Goal: Task Accomplishment & Management: Use online tool/utility

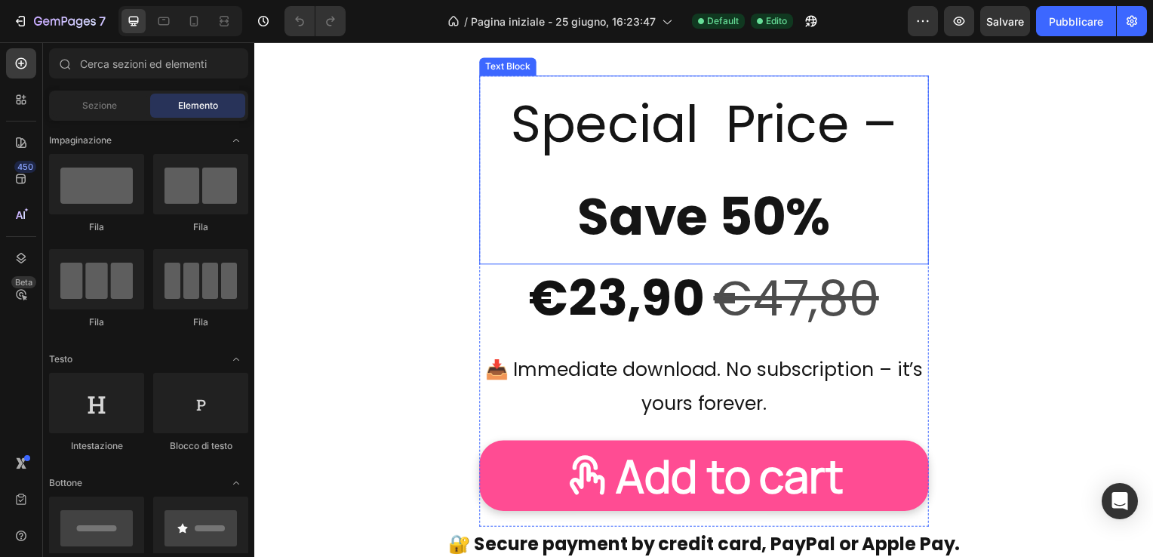
scroll to position [2491, 0]
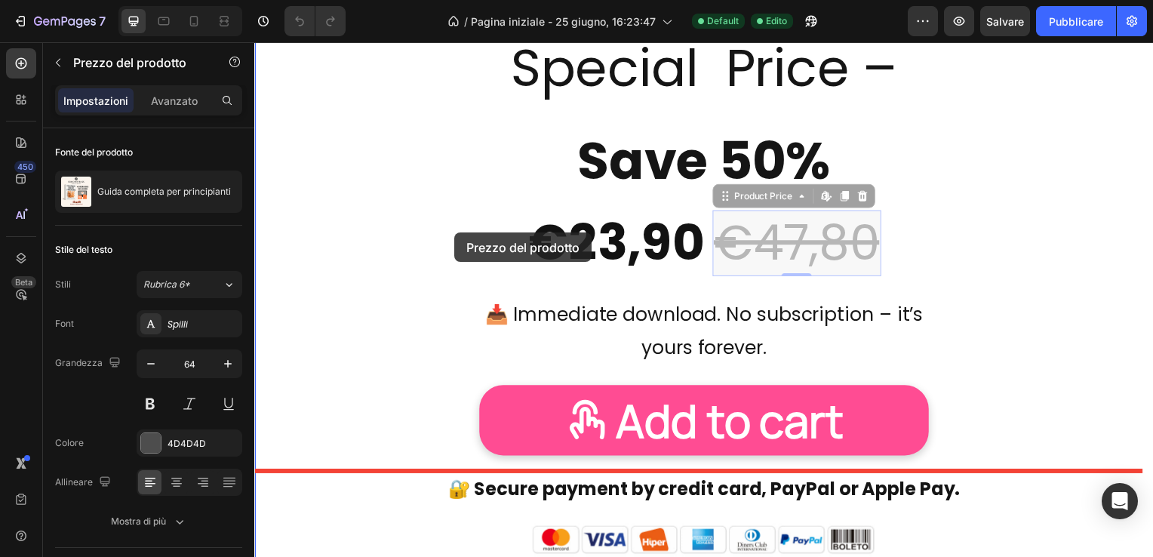
drag, startPoint x: 741, startPoint y: 263, endPoint x: 456, endPoint y: 234, distance: 286.8
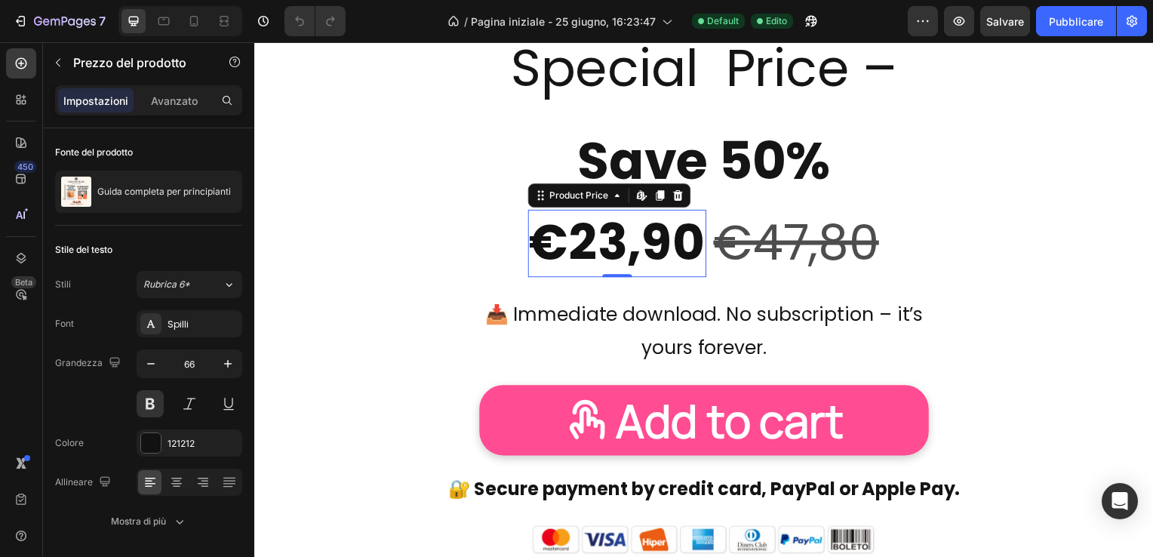
click at [596, 242] on div "€23,90" at bounding box center [620, 245] width 180 height 68
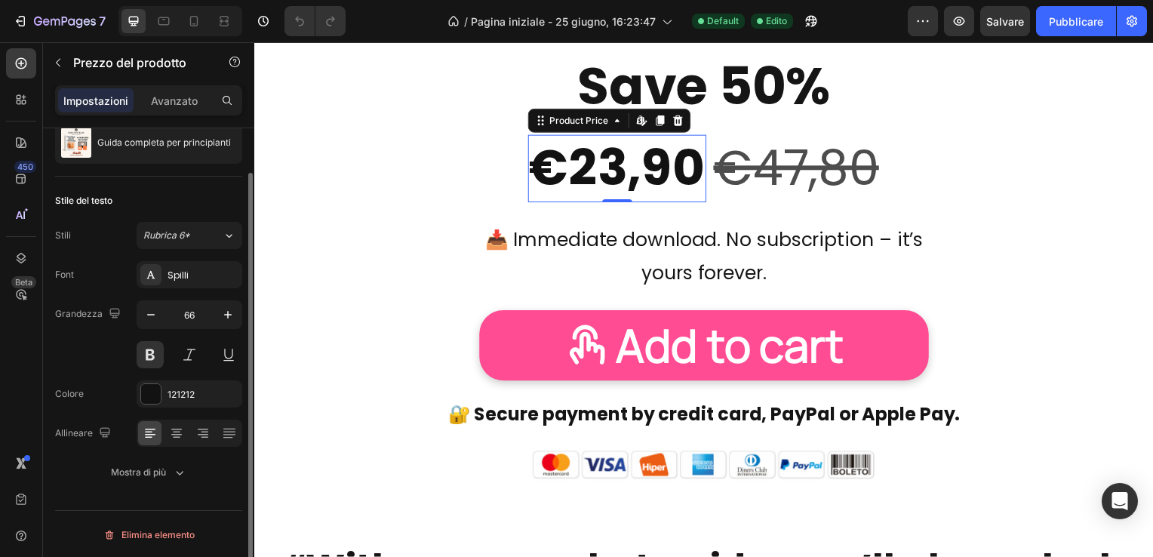
scroll to position [0, 0]
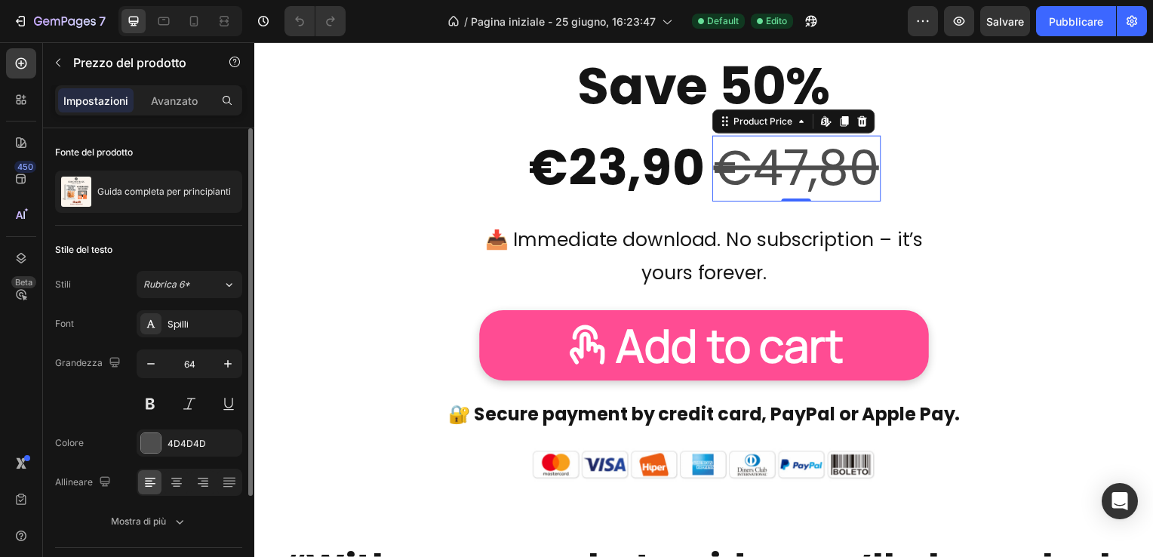
click at [789, 172] on div "€47,80" at bounding box center [801, 170] width 170 height 66
click at [178, 97] on p "Avanzato" at bounding box center [174, 101] width 47 height 16
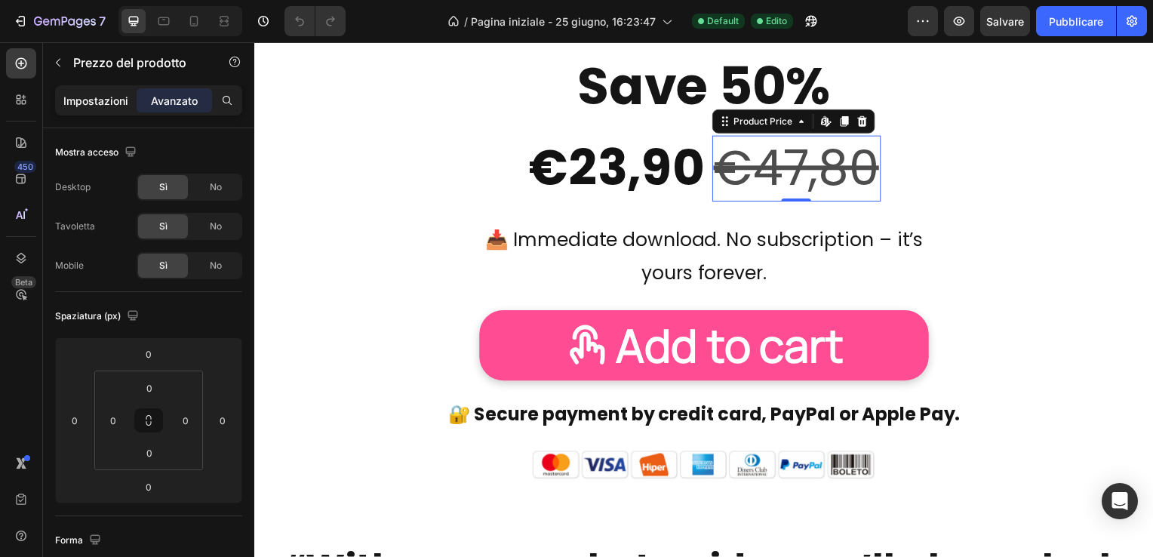
click at [92, 101] on p "Impostazioni" at bounding box center [95, 101] width 65 height 16
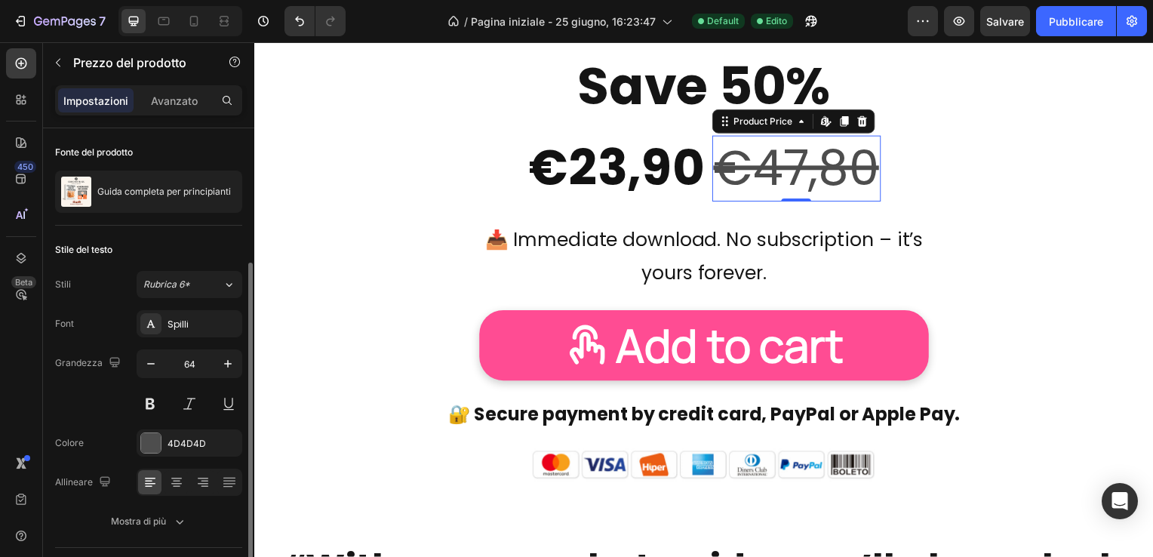
scroll to position [134, 0]
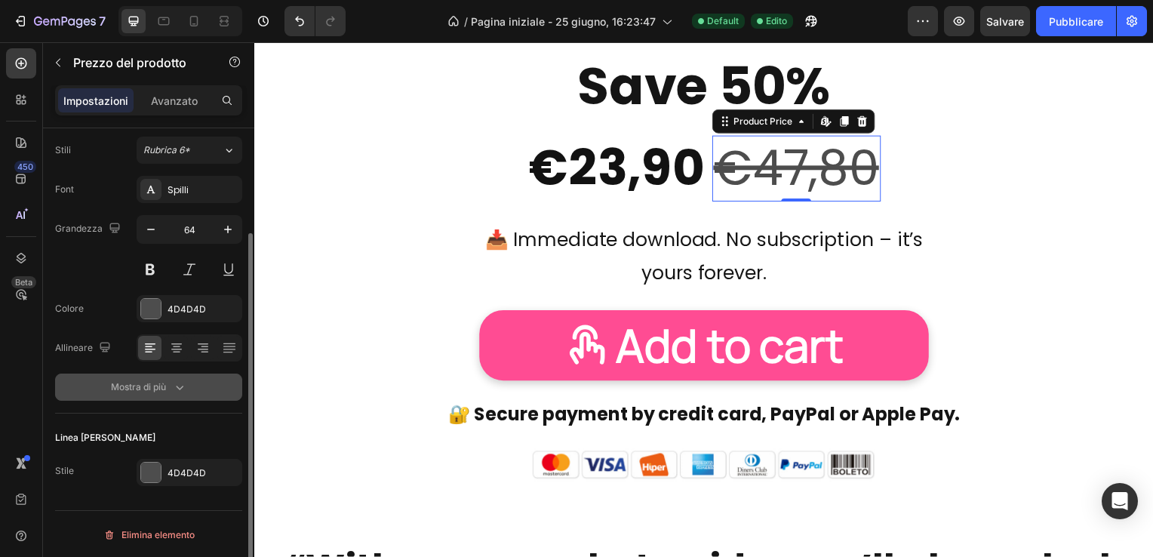
click at [141, 390] on font "Mostra di più" at bounding box center [138, 387] width 55 height 14
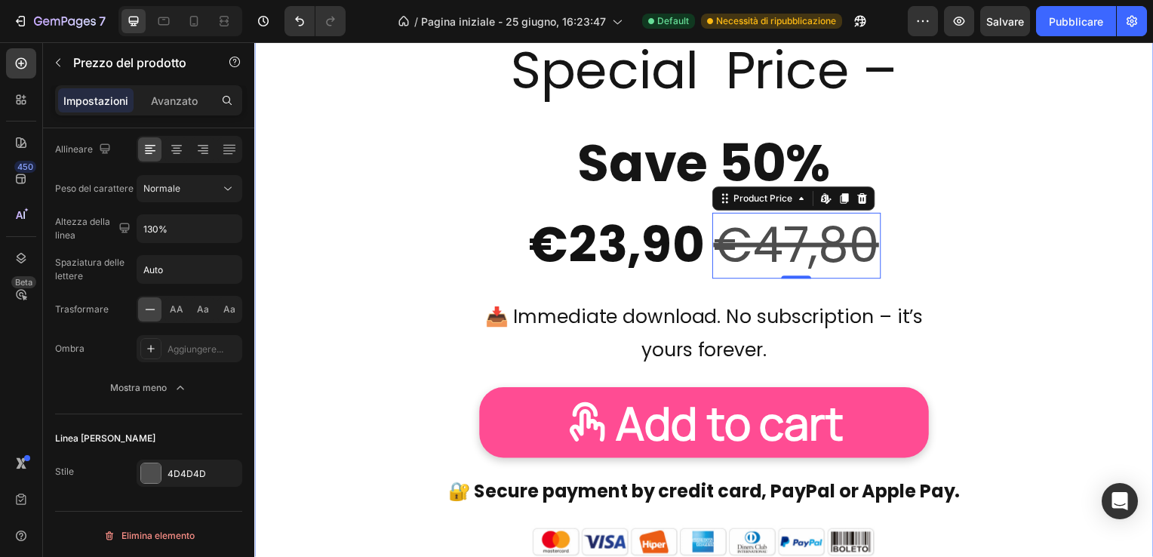
scroll to position [2415, 0]
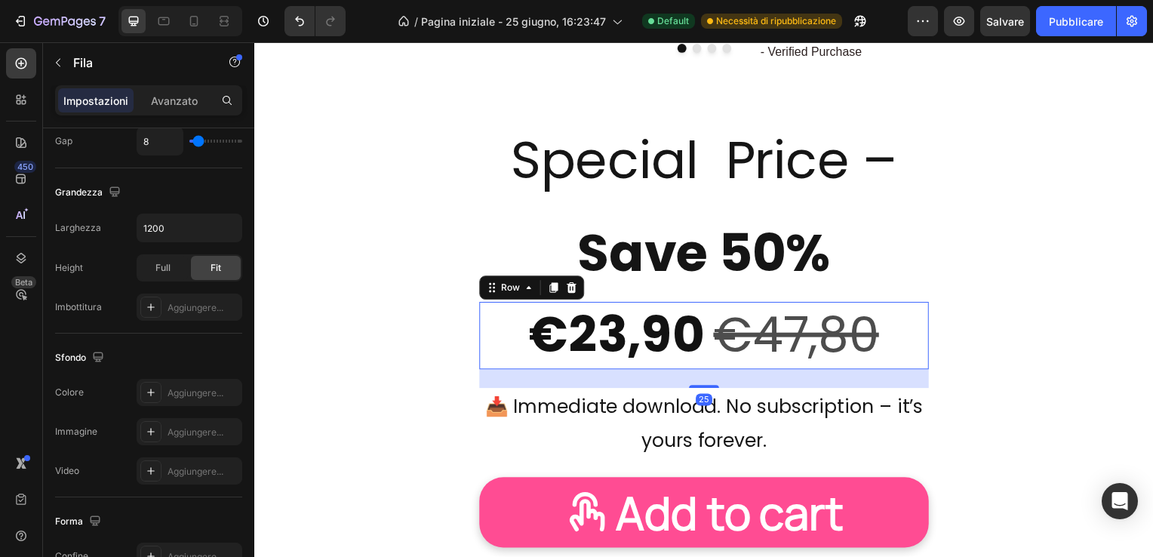
click at [500, 316] on div "€23,90 Product Price Product Price €47,80 Product Price Product Price Row 25" at bounding box center [707, 338] width 453 height 68
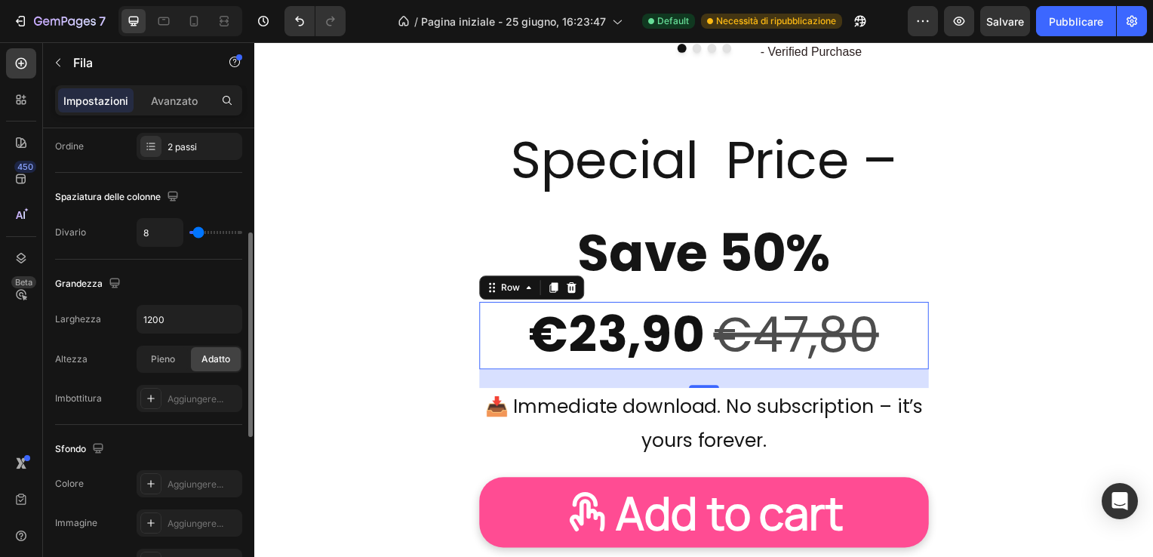
scroll to position [166, 0]
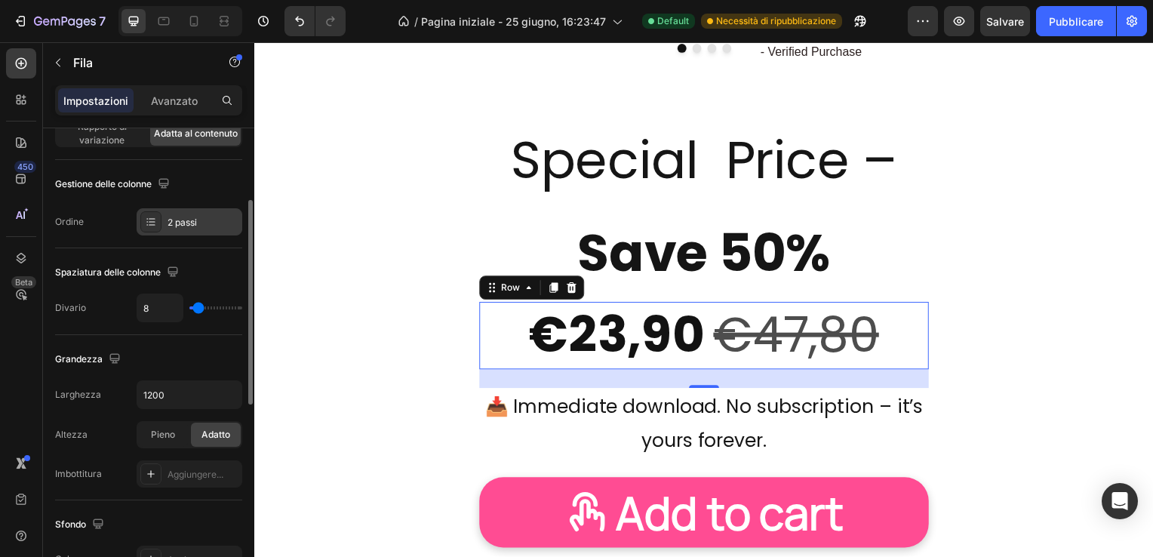
click at [205, 219] on div "2 passi" at bounding box center [203, 223] width 71 height 14
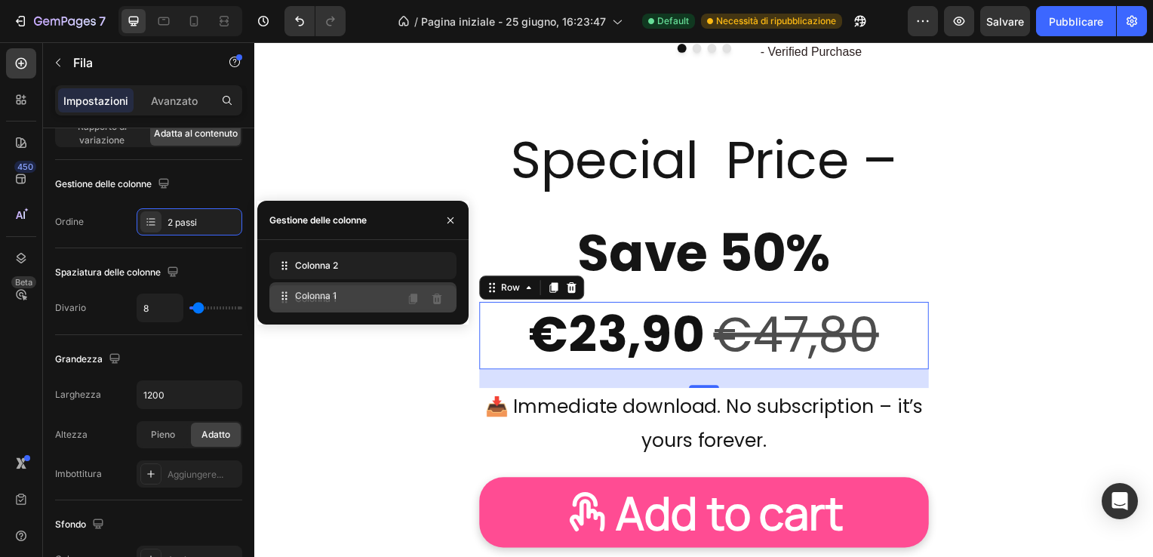
drag, startPoint x: 364, startPoint y: 269, endPoint x: 364, endPoint y: 299, distance: 30.2
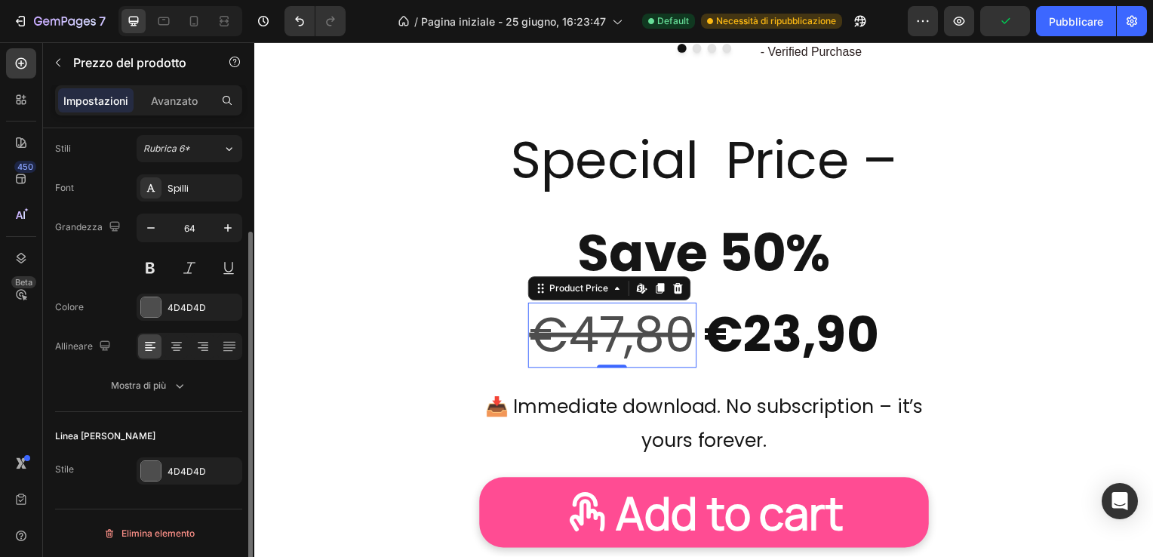
scroll to position [0, 0]
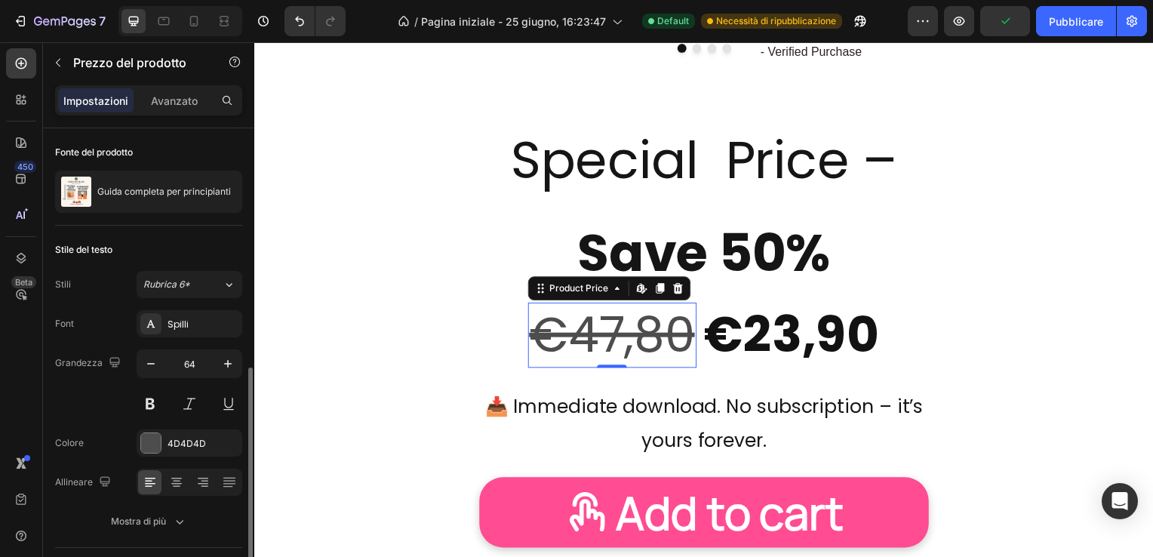
click at [625, 325] on div "€47,80" at bounding box center [615, 338] width 170 height 66
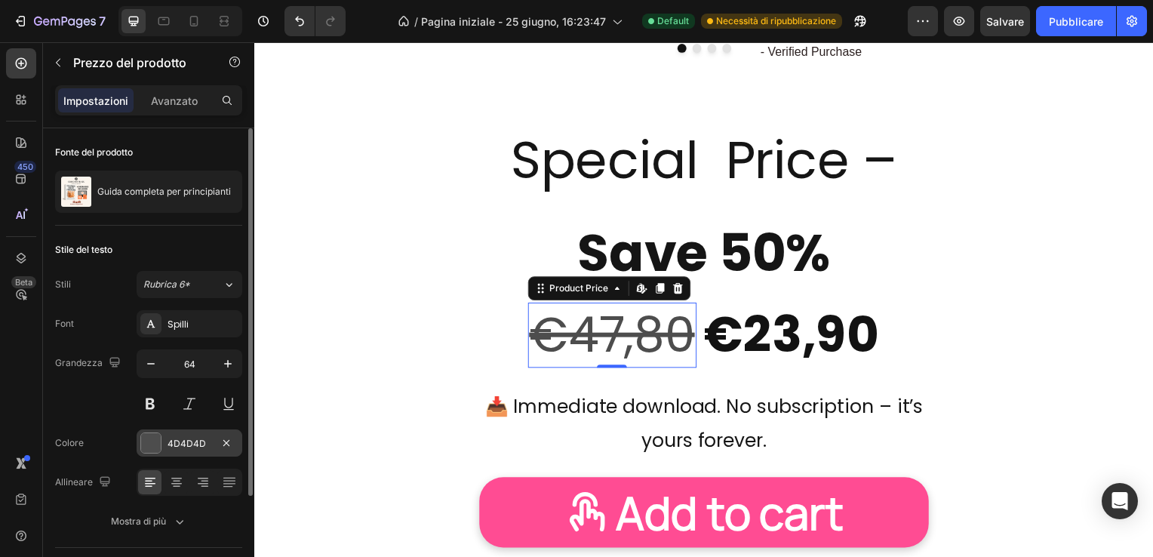
click at [154, 439] on div at bounding box center [151, 443] width 20 height 20
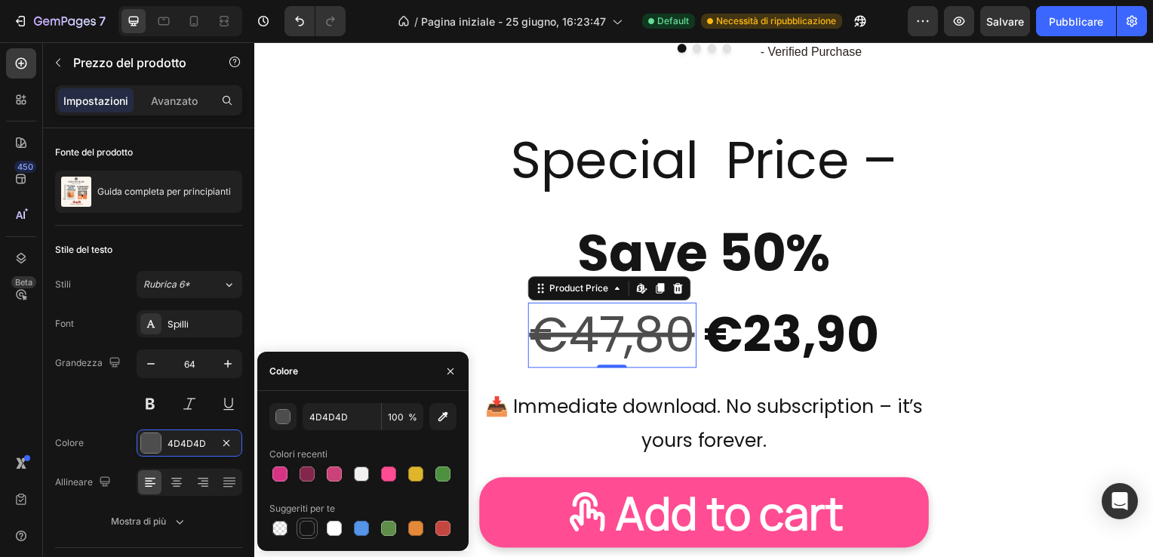
click at [308, 526] on div at bounding box center [307, 528] width 15 height 15
type input "151515"
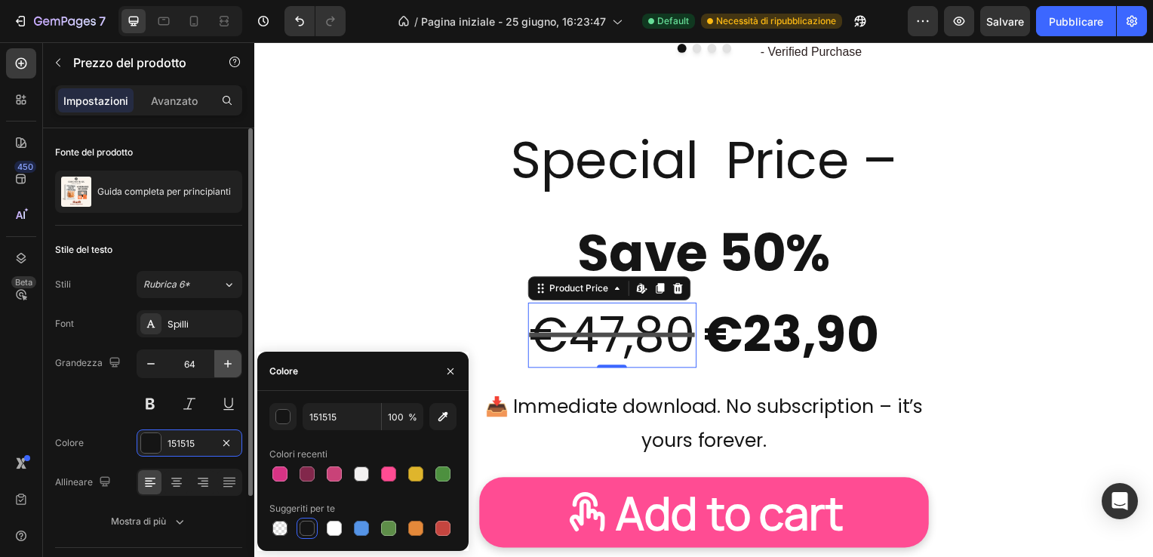
click at [226, 363] on icon "button" at bounding box center [228, 364] width 8 height 8
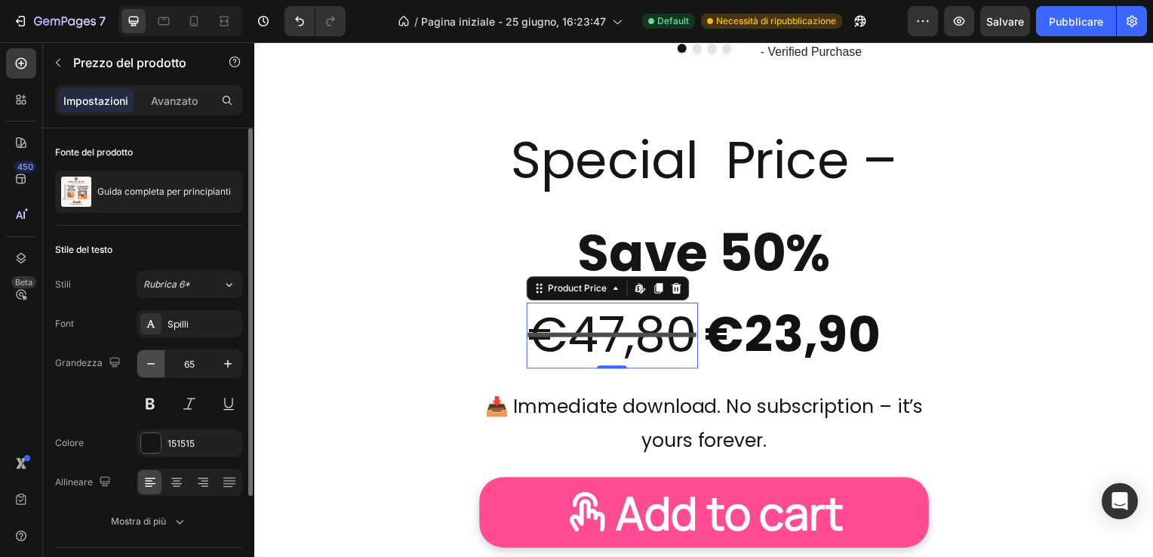
click at [154, 362] on icon "button" at bounding box center [150, 363] width 15 height 15
type input "64"
click at [151, 400] on button at bounding box center [150, 403] width 27 height 27
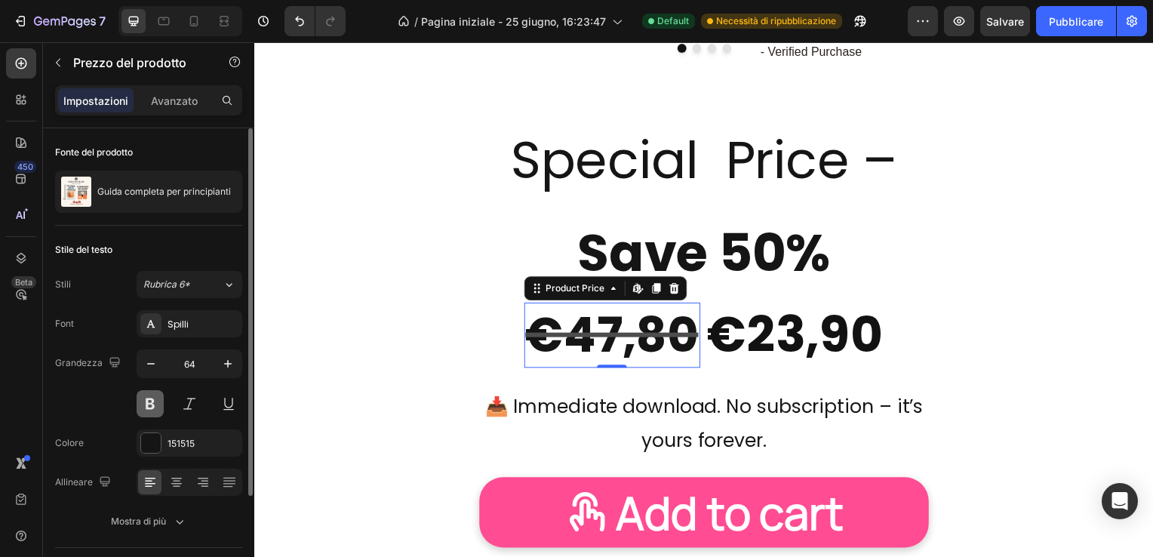
click at [154, 396] on button at bounding box center [150, 403] width 27 height 27
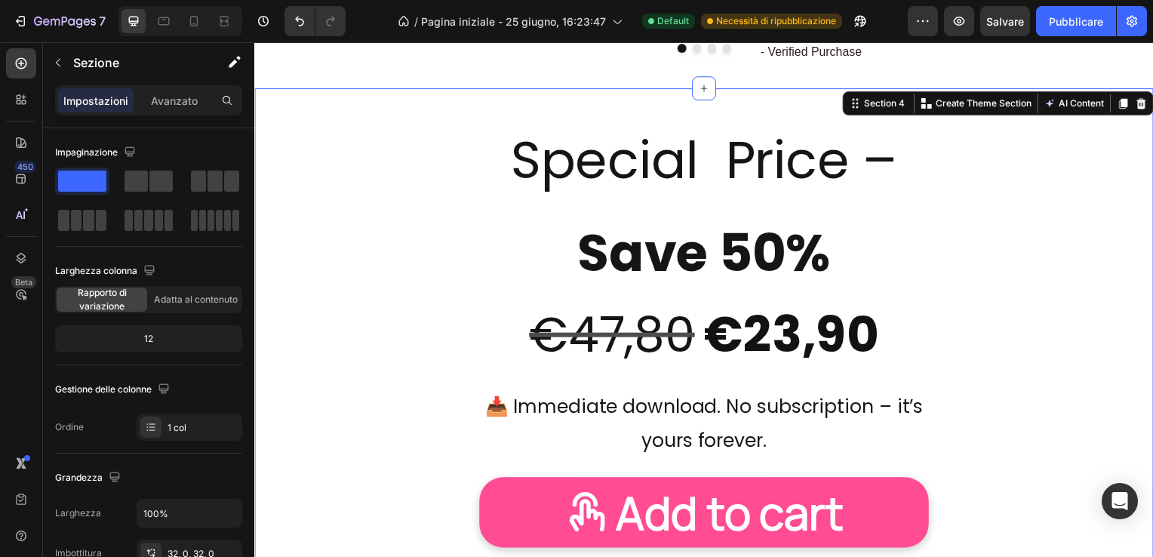
click at [410, 226] on div "Special Price – Save 50% Text Block €23,90 Product Price Product Price €47,80 P…" at bounding box center [707, 385] width 906 height 545
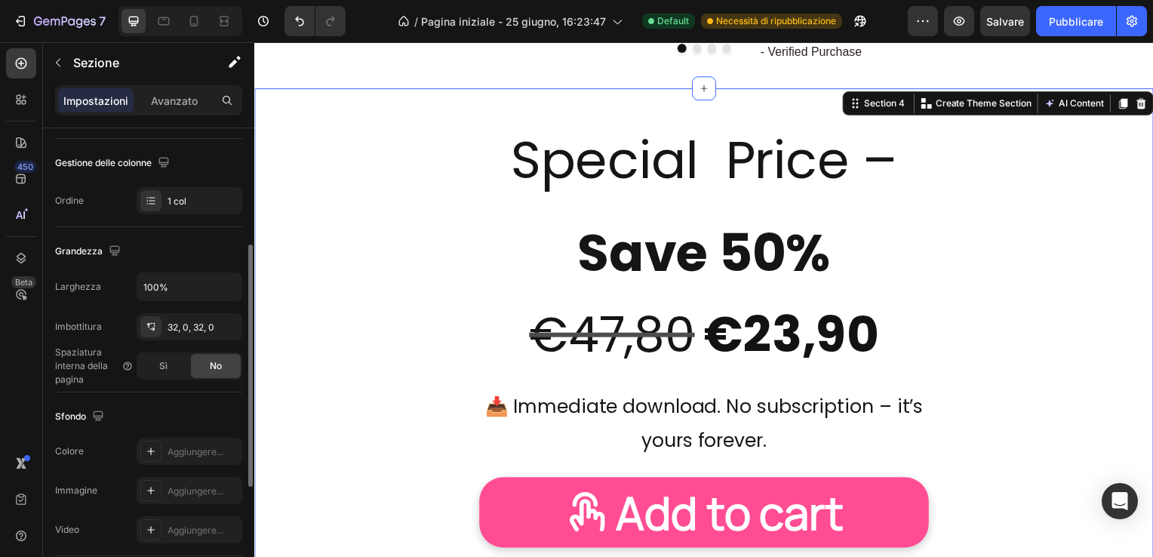
scroll to position [377, 0]
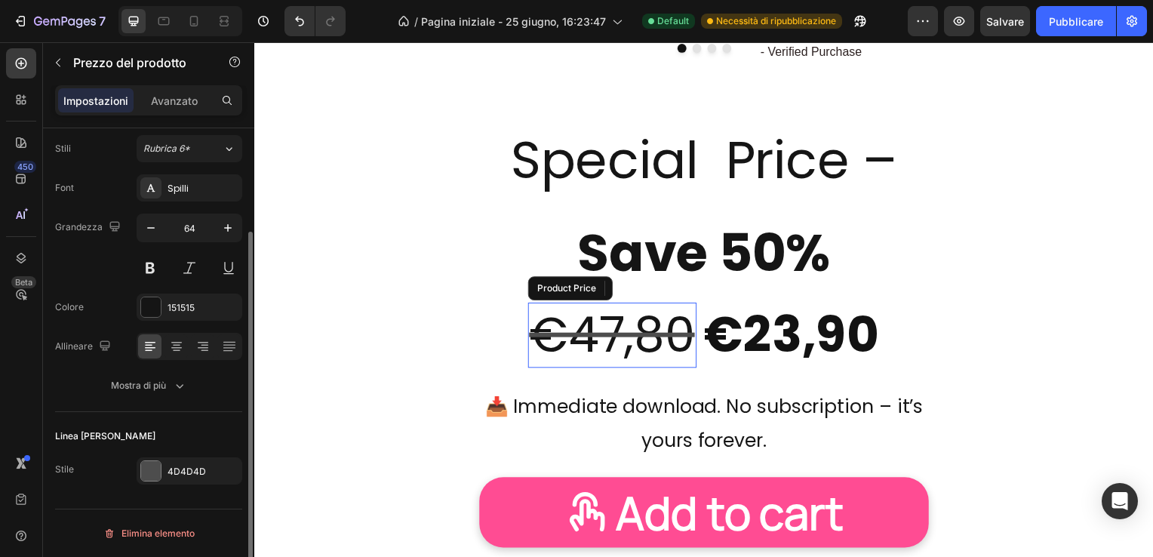
click at [578, 318] on div "€47,80" at bounding box center [615, 338] width 170 height 66
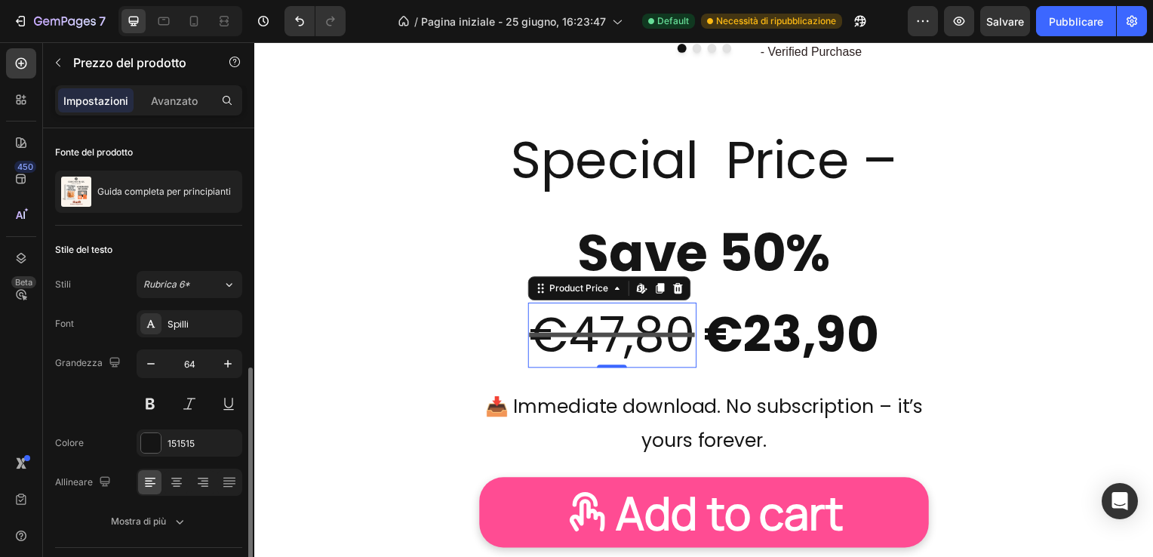
scroll to position [134, 0]
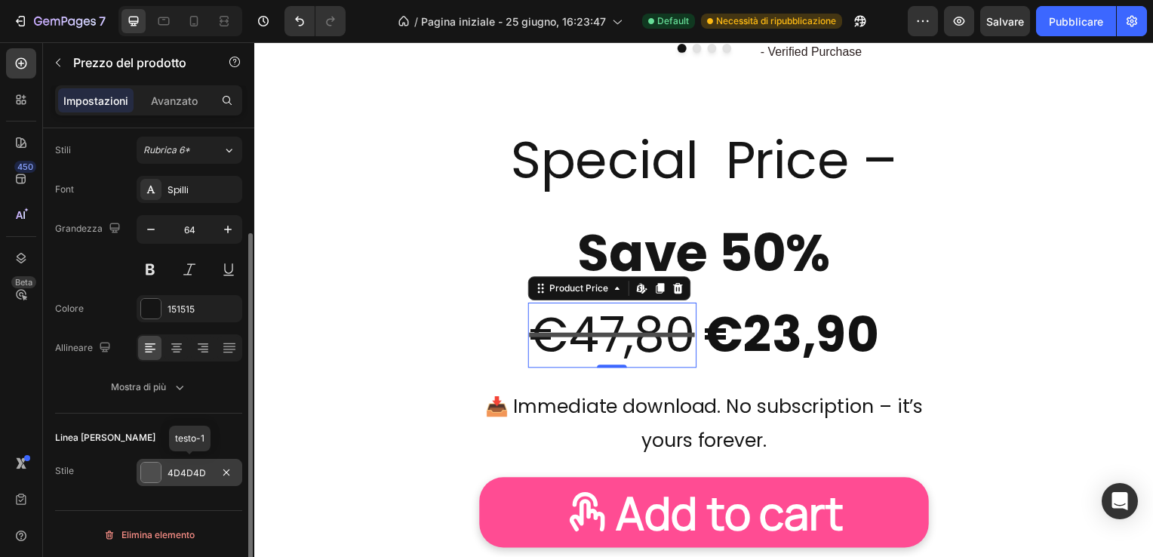
click at [148, 473] on div at bounding box center [151, 473] width 20 height 20
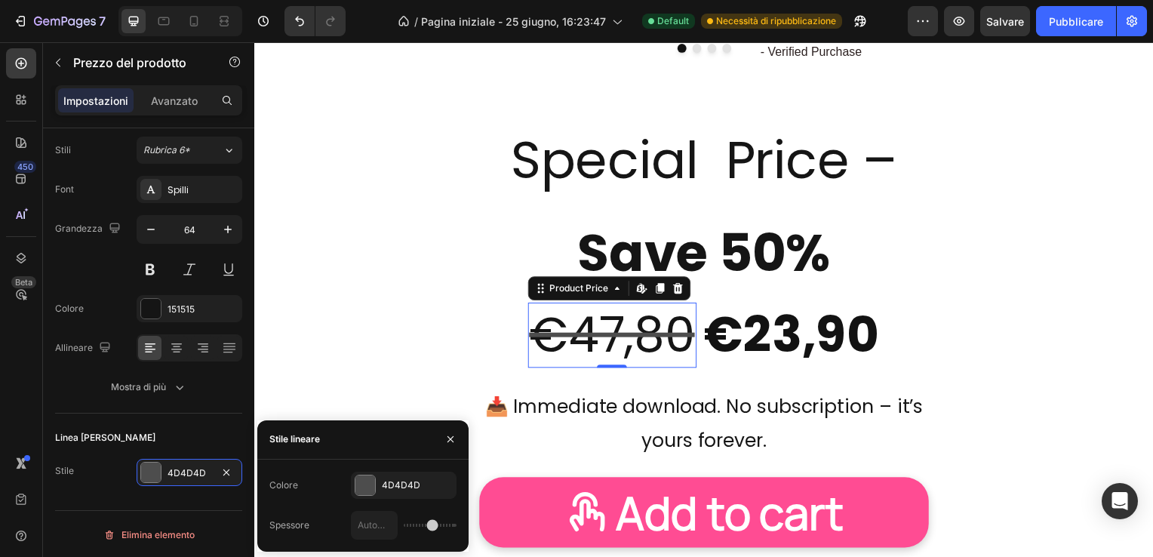
click at [414, 524] on div at bounding box center [404, 525] width 106 height 29
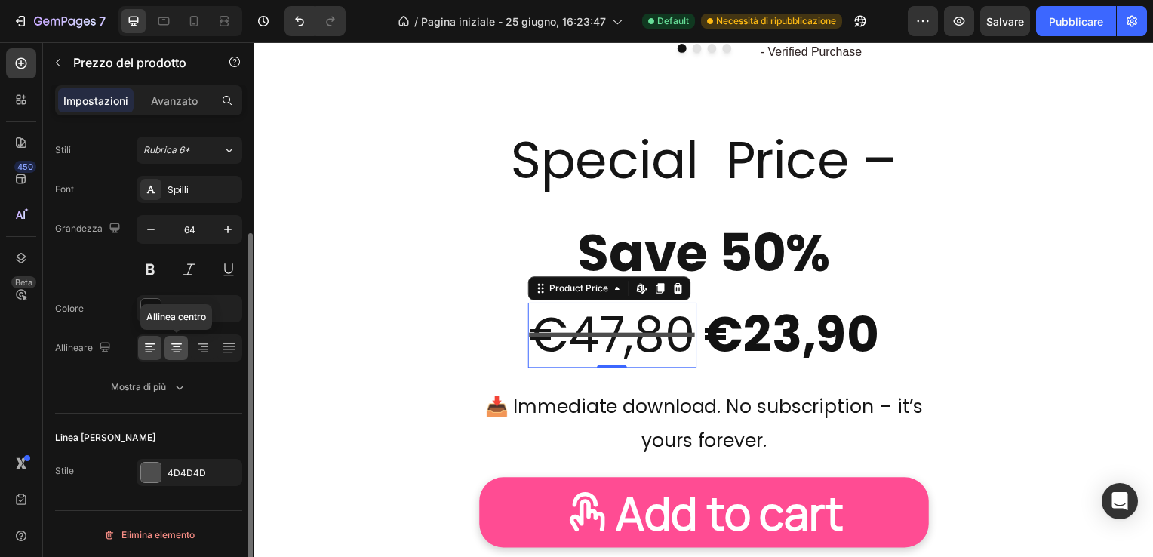
click at [175, 347] on icon at bounding box center [176, 347] width 15 height 15
click at [145, 346] on icon at bounding box center [149, 347] width 8 height 2
click at [196, 266] on button at bounding box center [189, 269] width 27 height 27
click at [191, 265] on button at bounding box center [189, 269] width 27 height 27
click at [228, 270] on button at bounding box center [228, 269] width 27 height 27
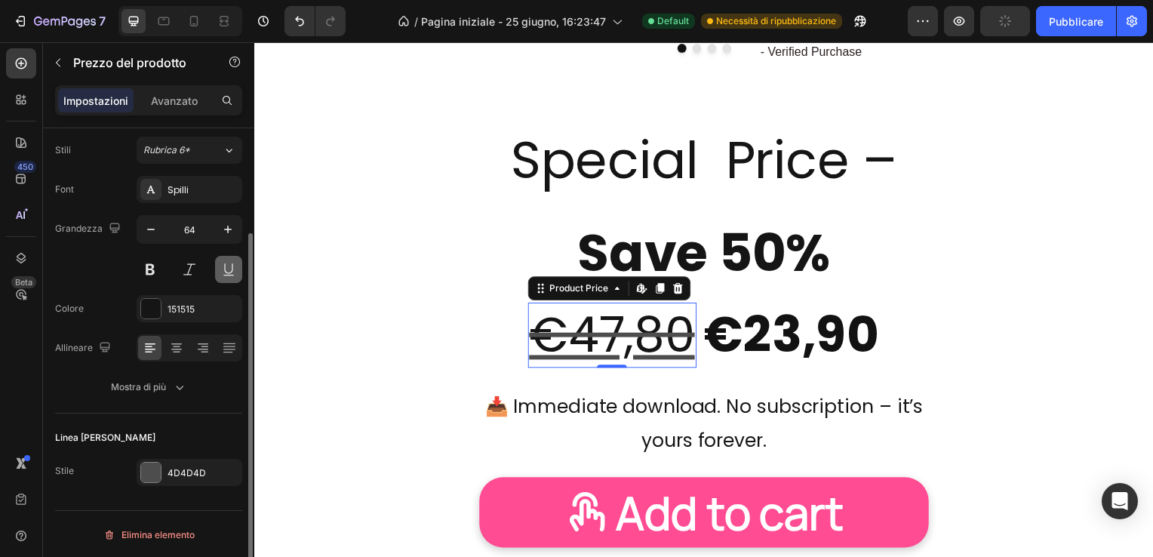
click at [228, 270] on button at bounding box center [228, 269] width 27 height 27
click at [145, 269] on button at bounding box center [150, 269] width 27 height 27
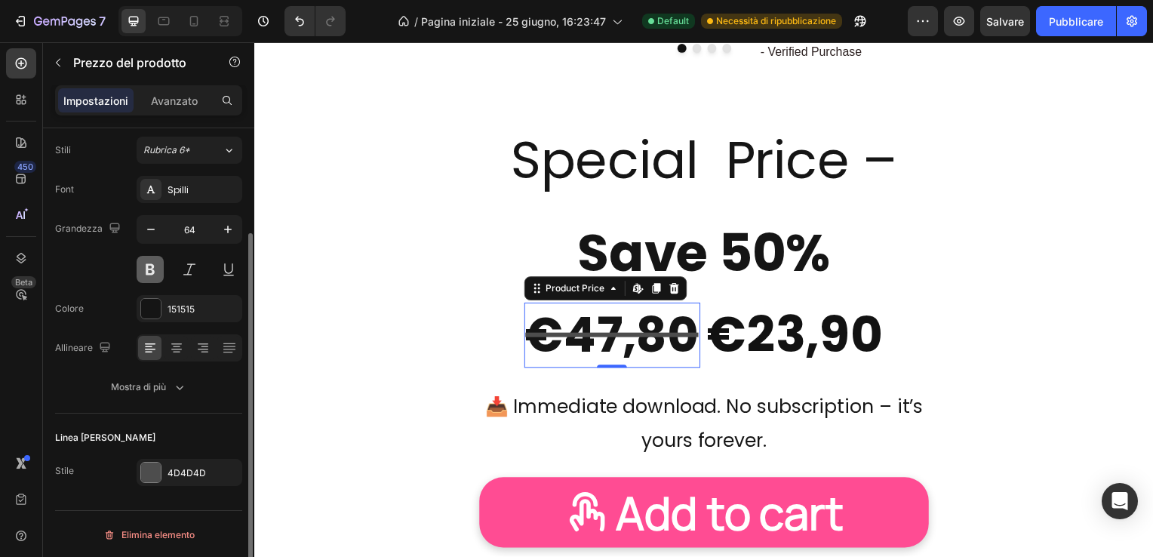
click at [145, 268] on button at bounding box center [150, 269] width 27 height 27
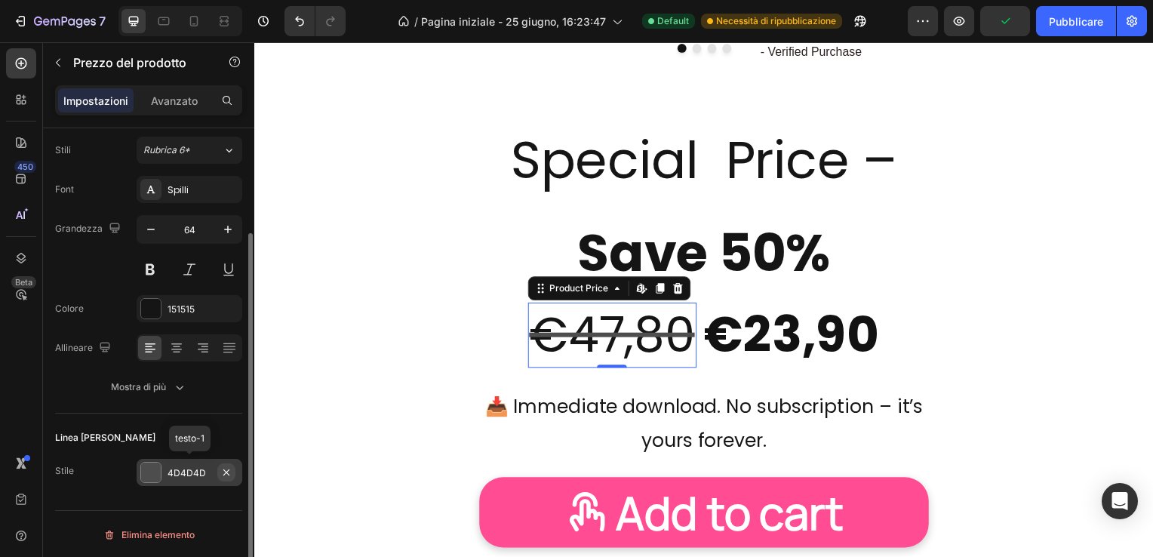
click at [229, 469] on icon "button" at bounding box center [226, 472] width 12 height 12
click at [173, 469] on div "Aggiungere..." at bounding box center [203, 473] width 71 height 14
type input "6"
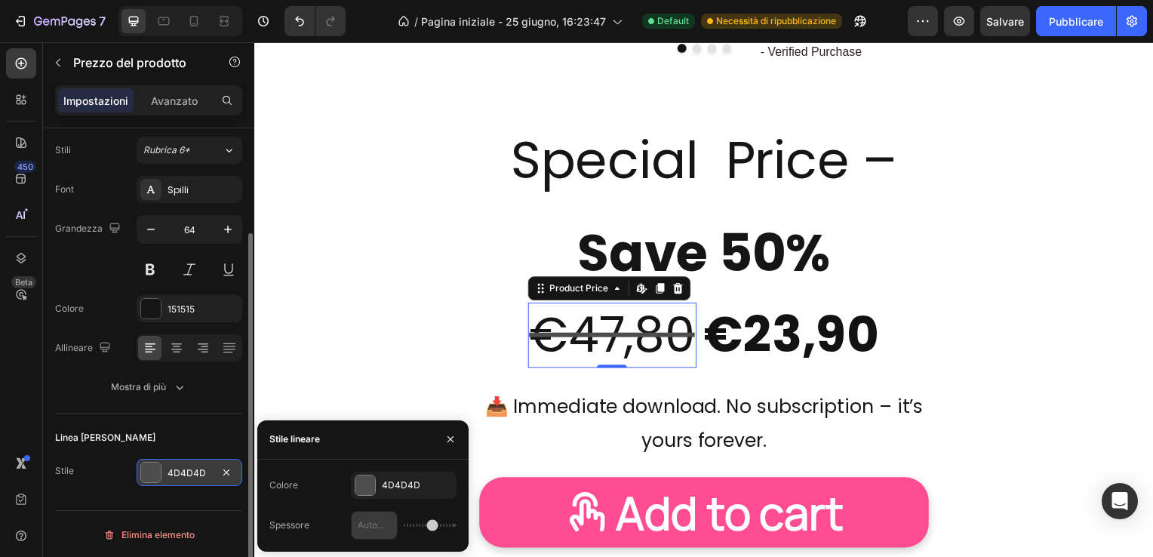
click at [371, 529] on input "text" at bounding box center [374, 525] width 45 height 27
click at [367, 525] on input "text" at bounding box center [374, 525] width 45 height 27
type input "1"
type input "10"
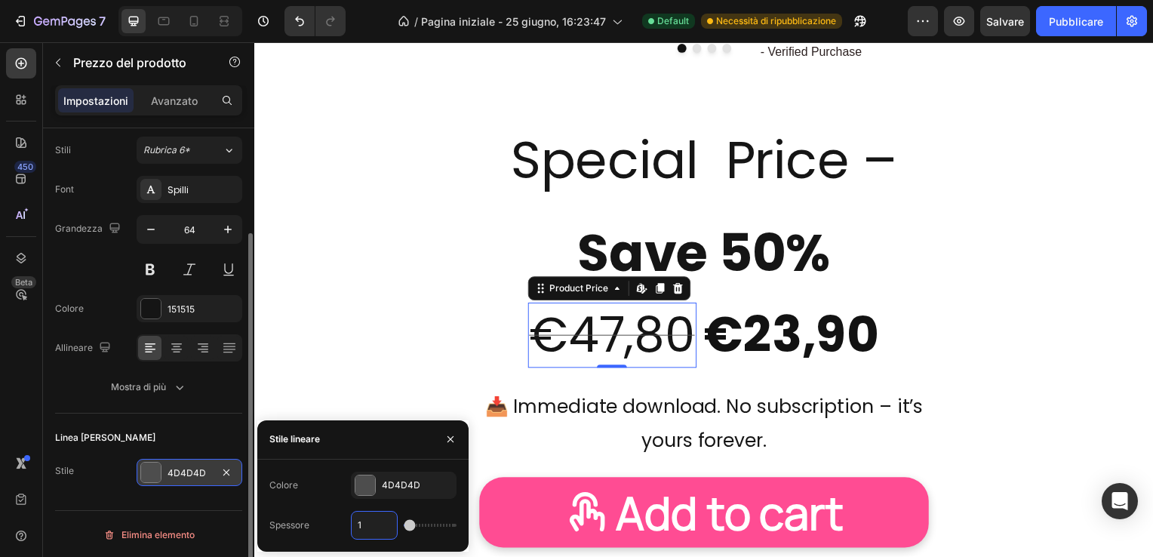
type input "10"
type input "1"
type input "5"
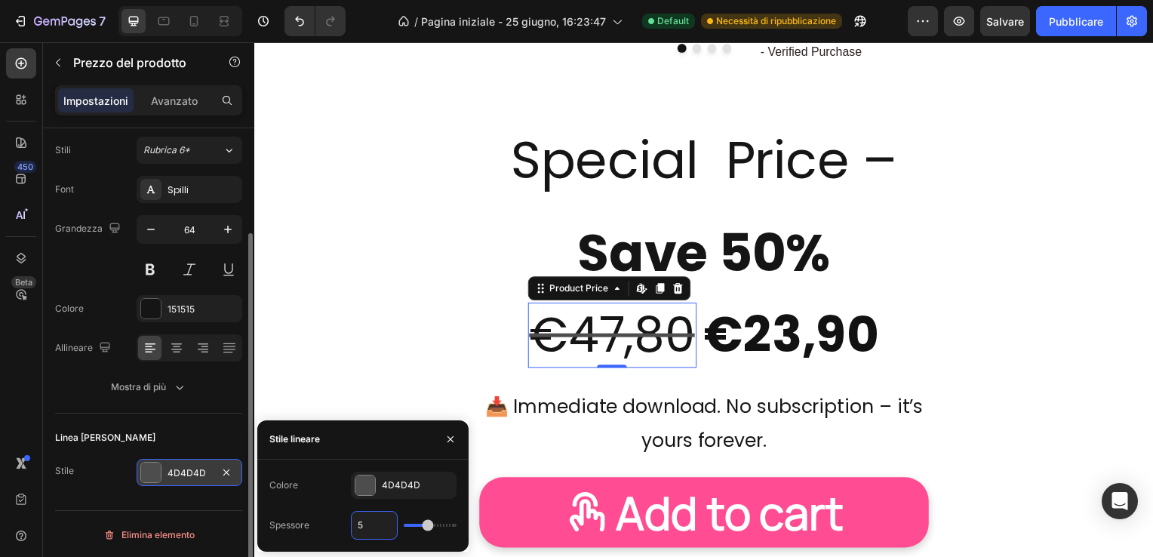
type input "1"
type input "6"
click at [149, 476] on div at bounding box center [151, 473] width 20 height 20
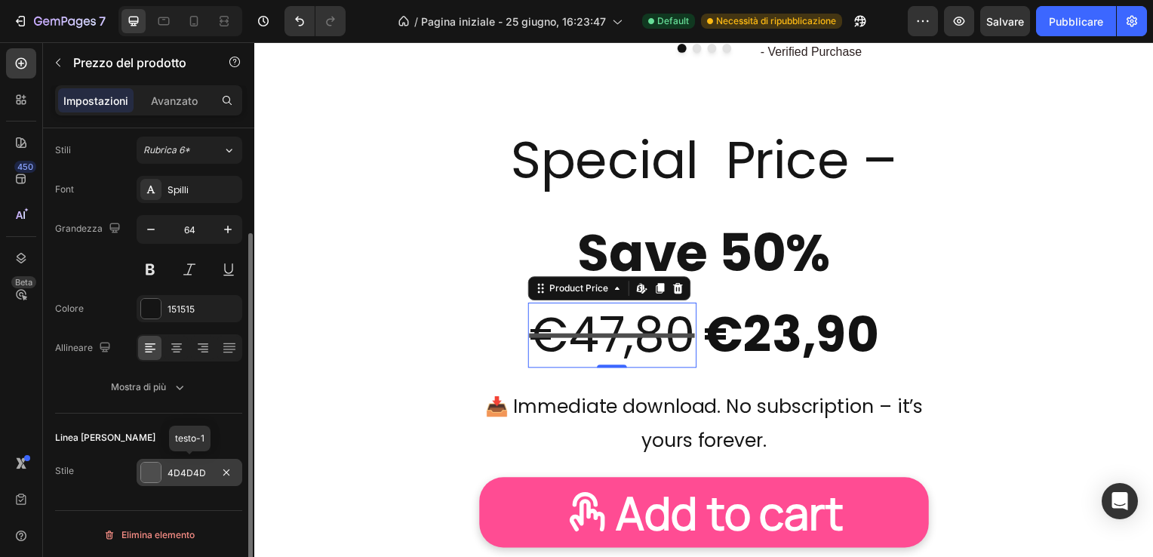
click at [149, 476] on div at bounding box center [151, 473] width 20 height 20
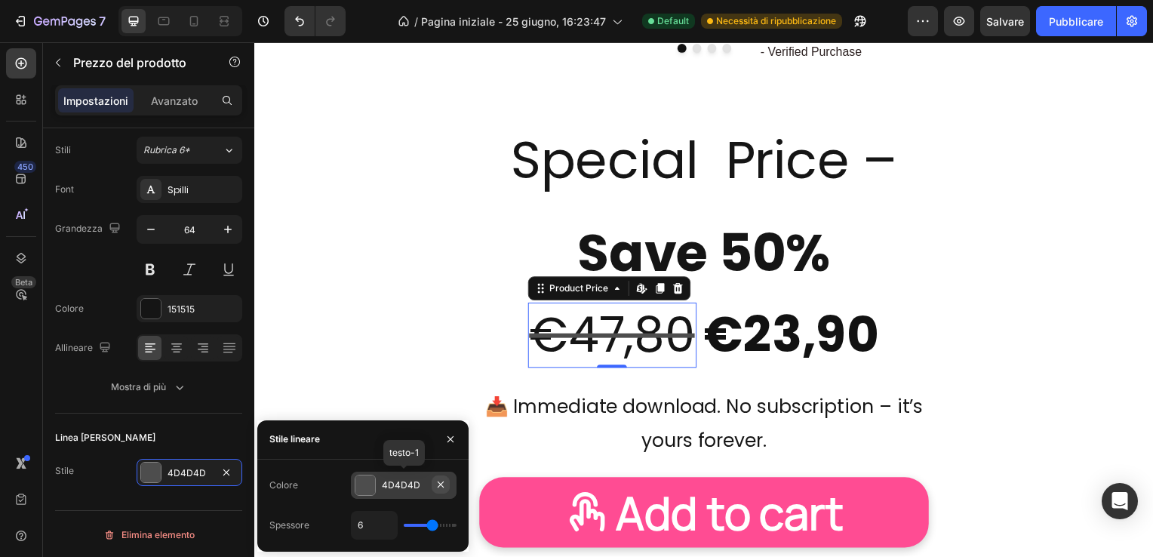
click at [440, 484] on icon "button" at bounding box center [441, 485] width 6 height 6
click at [365, 479] on icon at bounding box center [365, 485] width 12 height 12
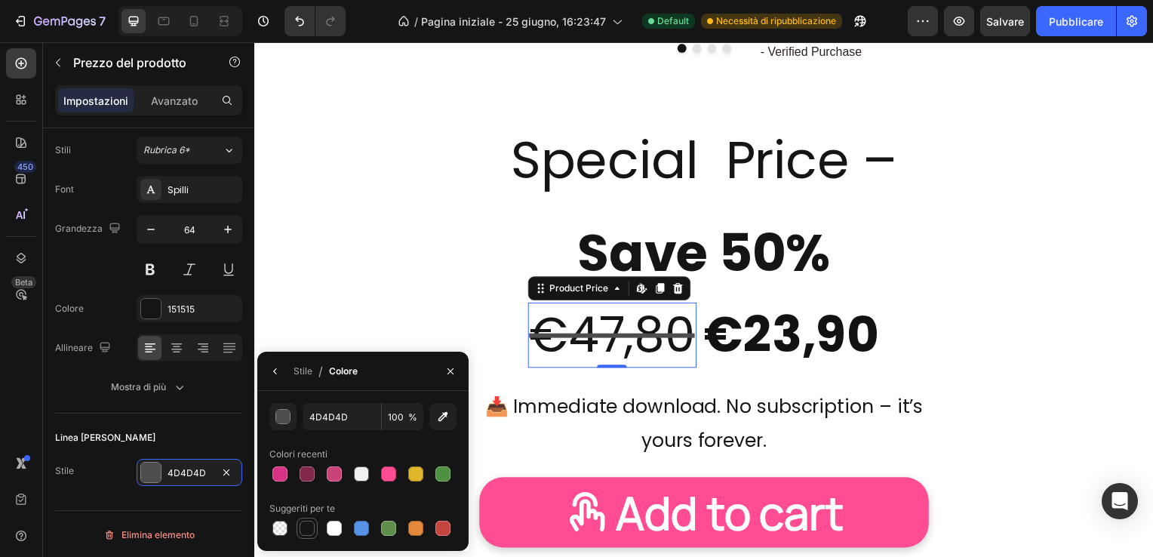
click at [308, 527] on div at bounding box center [307, 528] width 15 height 15
type input "151515"
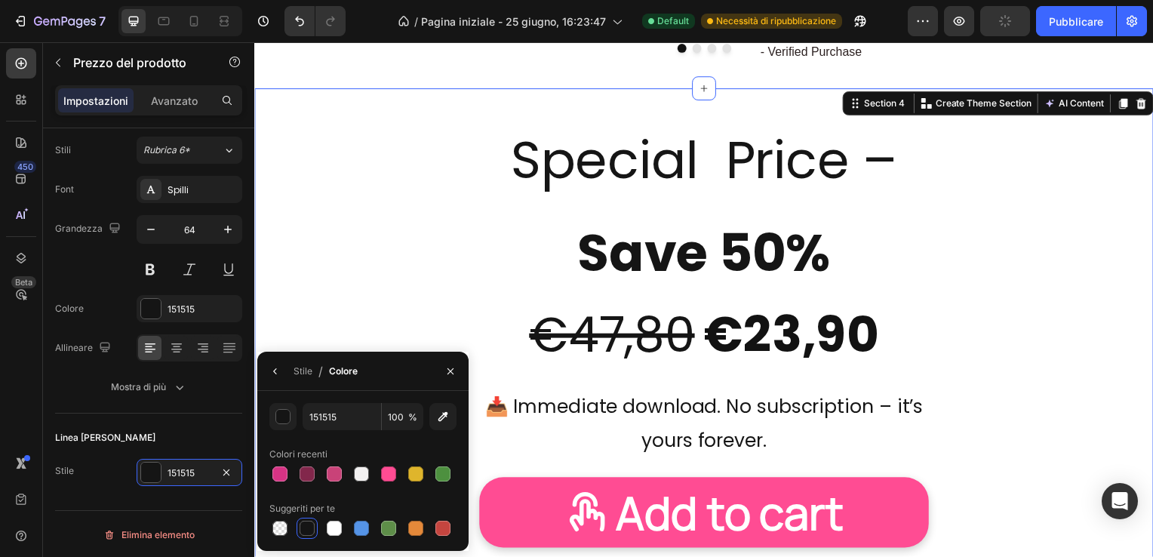
click at [368, 235] on div "Special Price – Save 50% Text Block €23,90 Product Price Product Price €47,80 P…" at bounding box center [707, 385] width 906 height 545
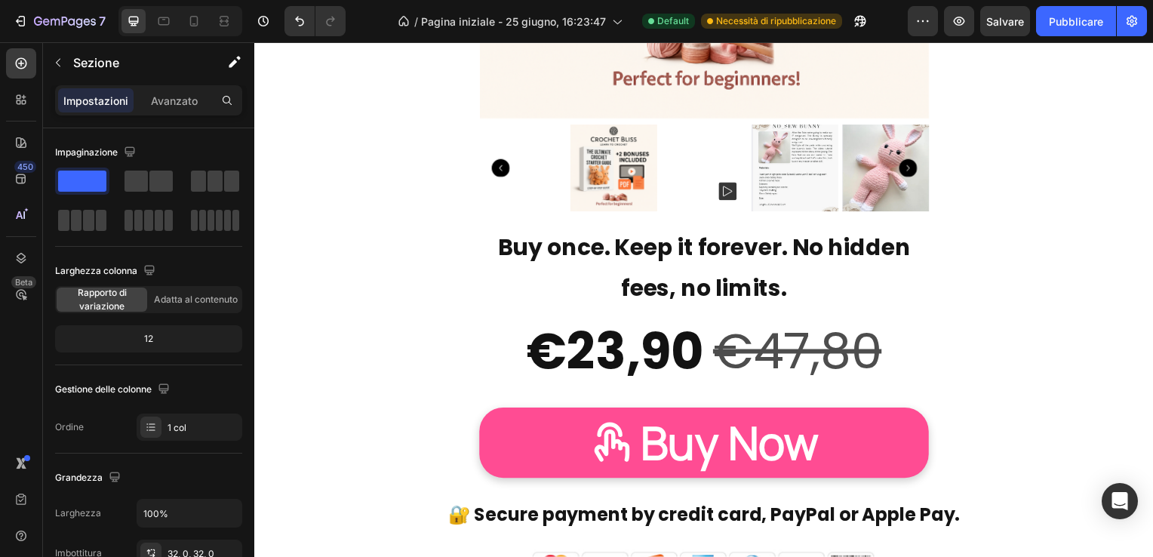
scroll to position [9511, 0]
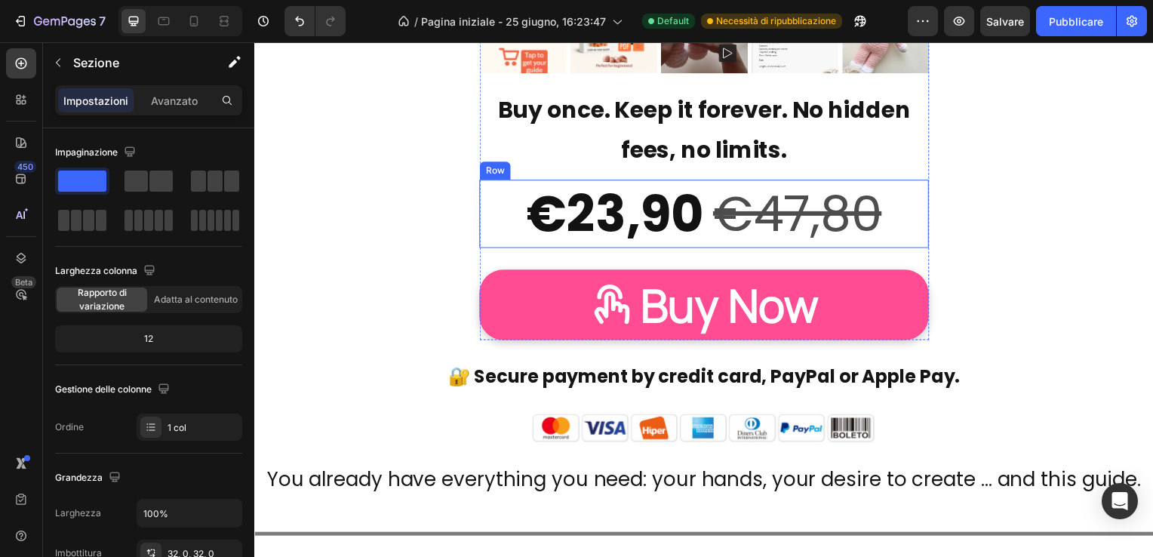
click at [501, 210] on div "€23,90 Product Price Product Price €47,80 Product Price Product Price Row" at bounding box center [707, 215] width 453 height 69
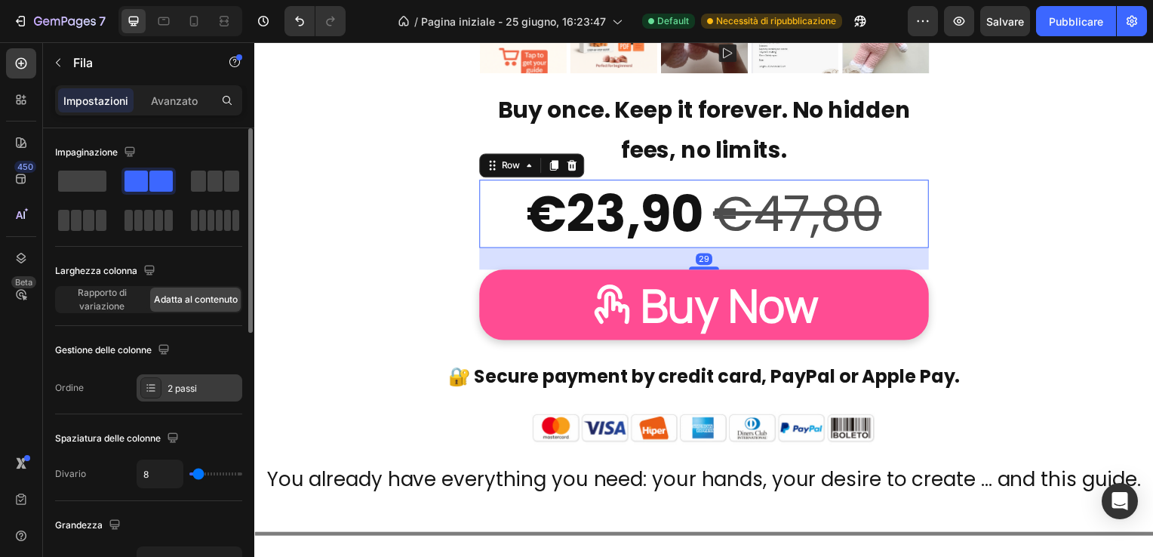
click at [189, 382] on div "2 passi" at bounding box center [203, 389] width 71 height 14
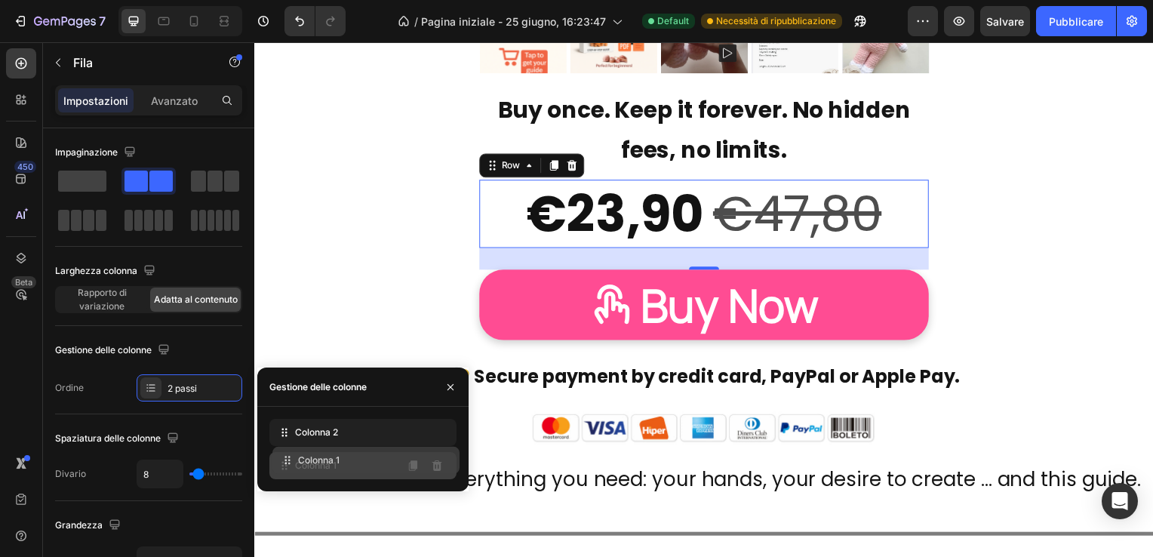
drag, startPoint x: 374, startPoint y: 433, endPoint x: 377, endPoint y: 461, distance: 28.1
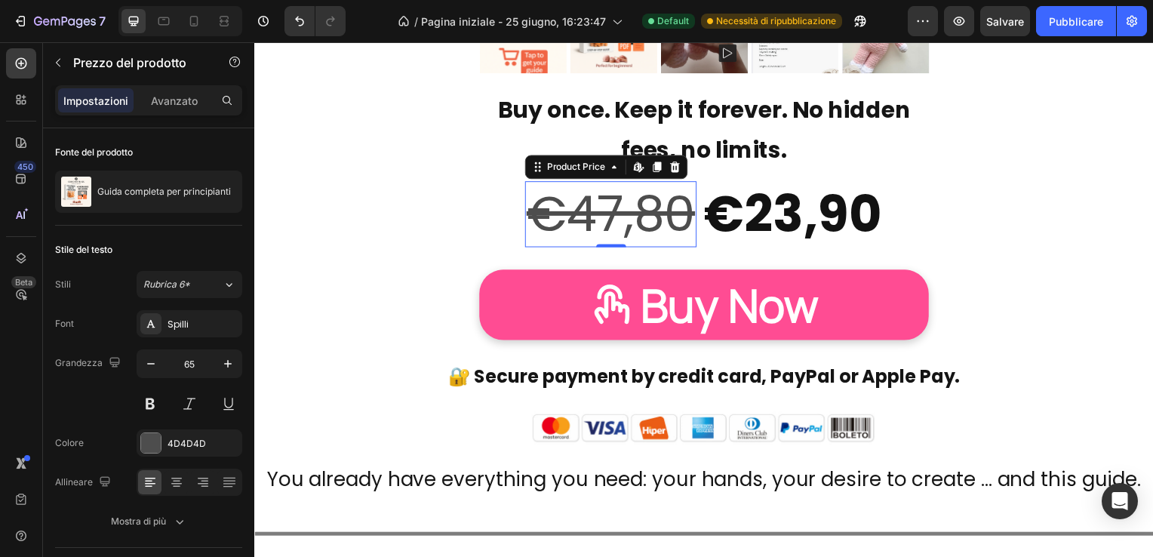
click at [589, 208] on div "€47,80" at bounding box center [613, 216] width 173 height 67
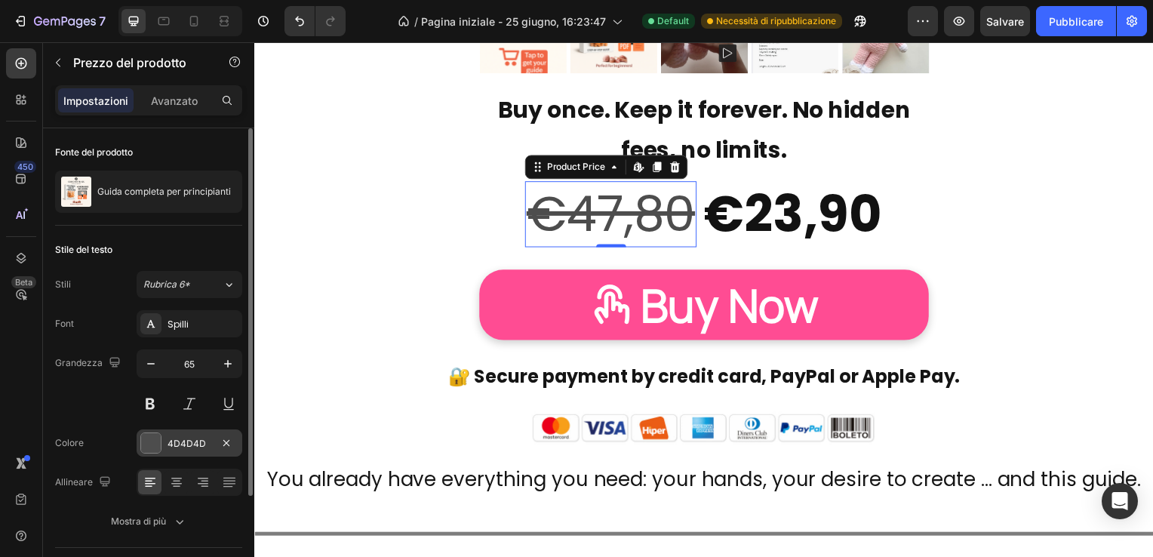
click at [146, 444] on div at bounding box center [151, 443] width 20 height 20
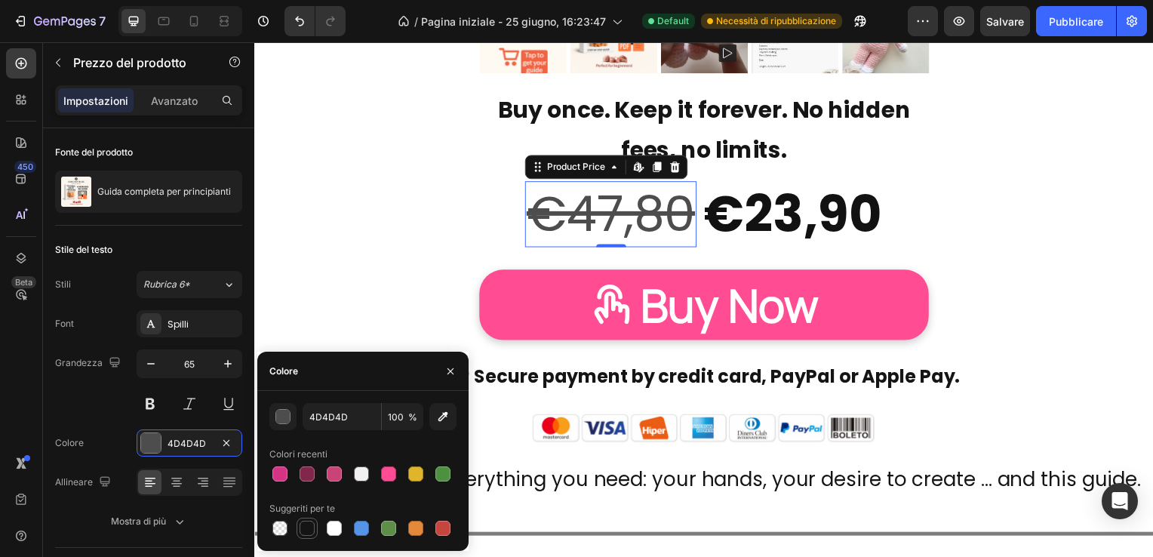
click at [306, 526] on div at bounding box center [307, 528] width 15 height 15
type input "151515"
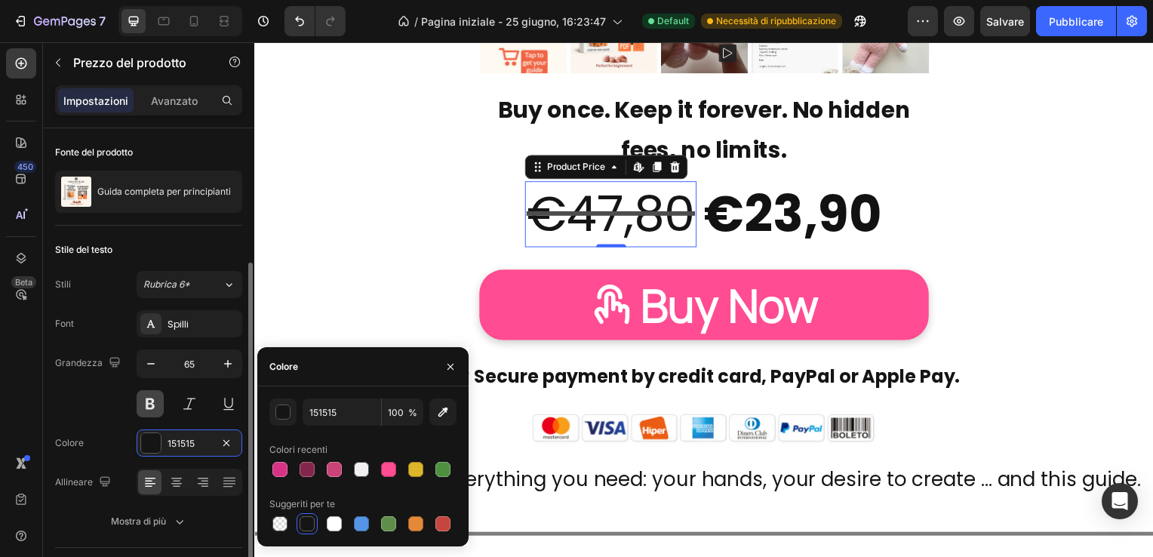
scroll to position [134, 0]
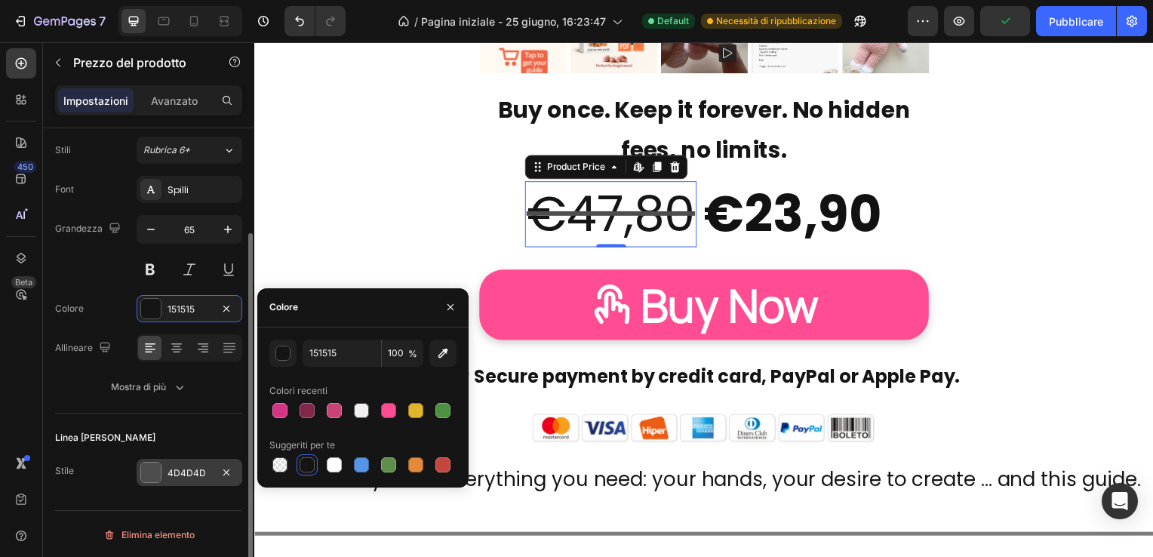
click at [146, 475] on div at bounding box center [151, 473] width 20 height 20
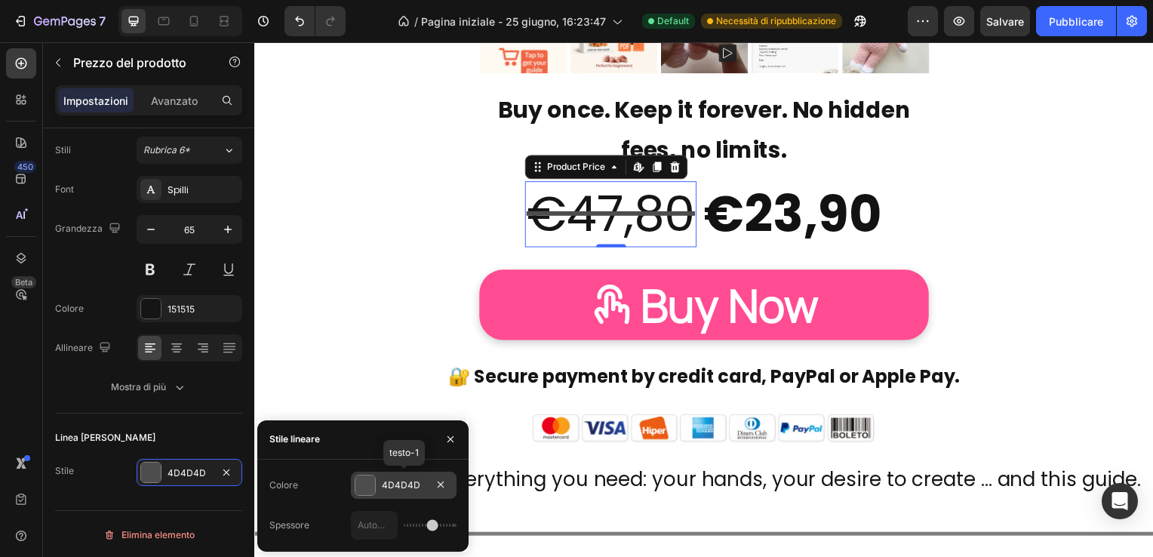
click at [364, 484] on div at bounding box center [366, 486] width 20 height 20
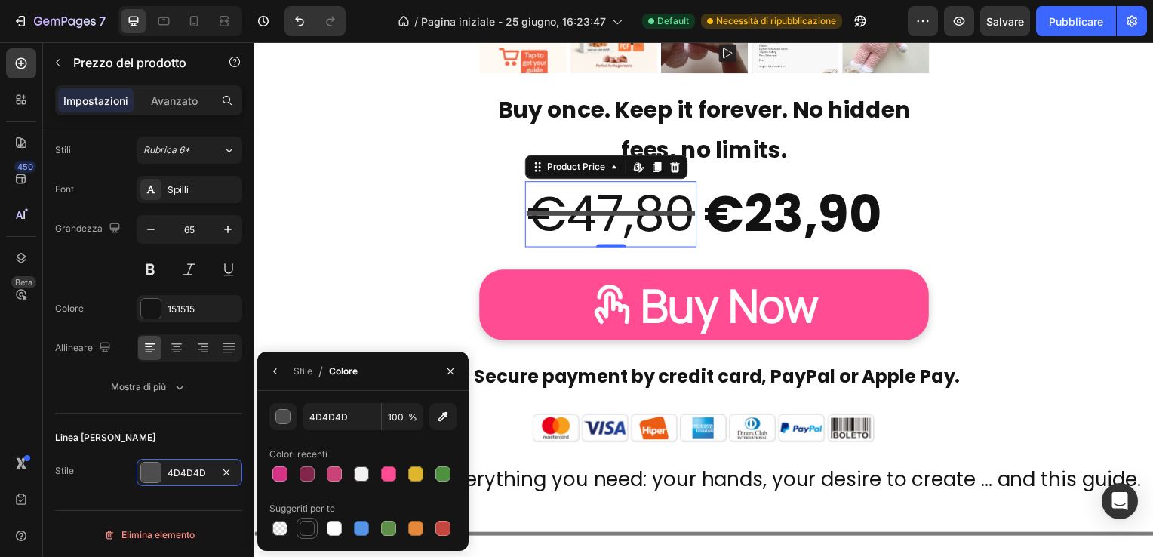
click at [307, 527] on div at bounding box center [307, 528] width 15 height 15
type input "151515"
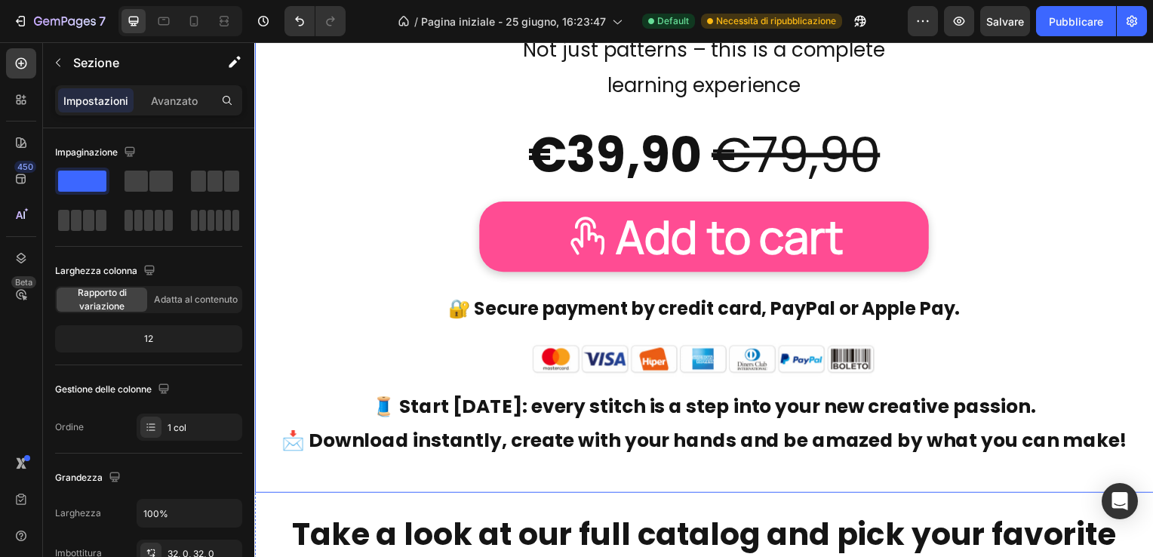
scroll to position [12908, 0]
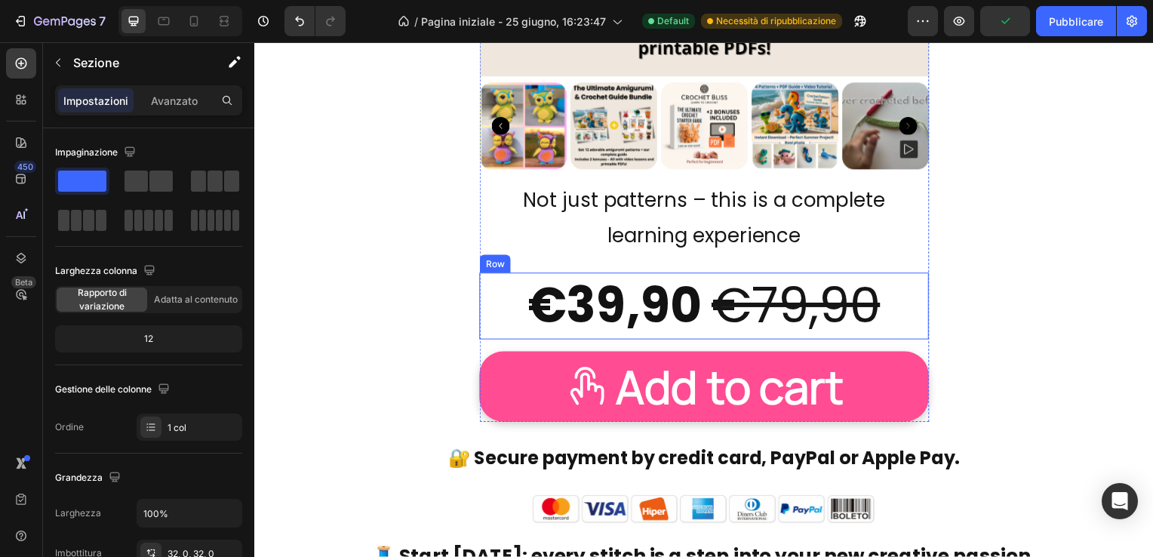
click at [500, 307] on div "€39,90 Product Price Product Price €79,90 Product Price Product Price Row" at bounding box center [707, 308] width 453 height 67
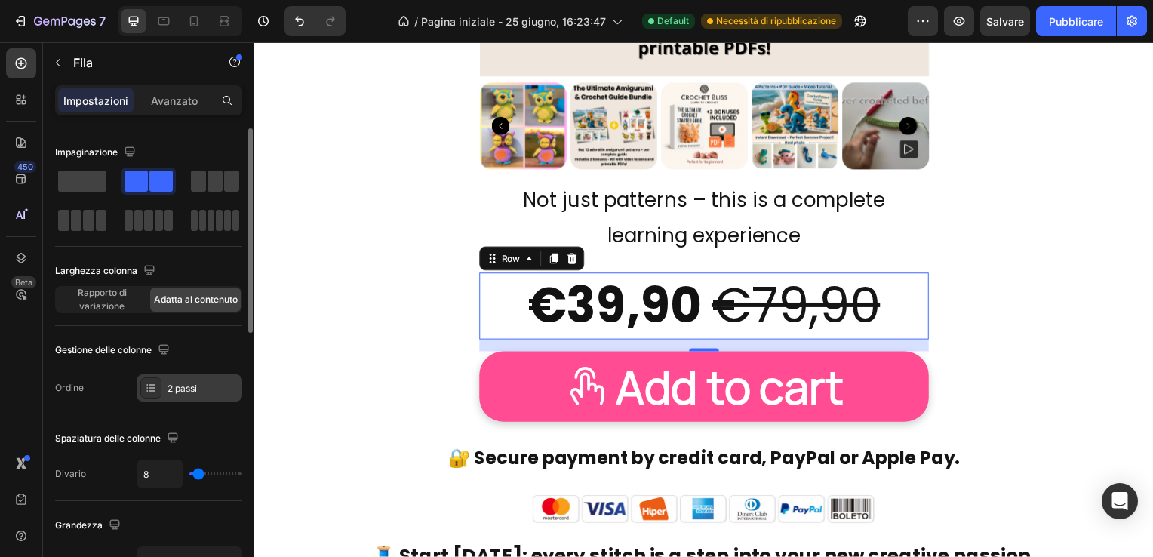
click at [187, 387] on div "2 passi" at bounding box center [203, 389] width 71 height 14
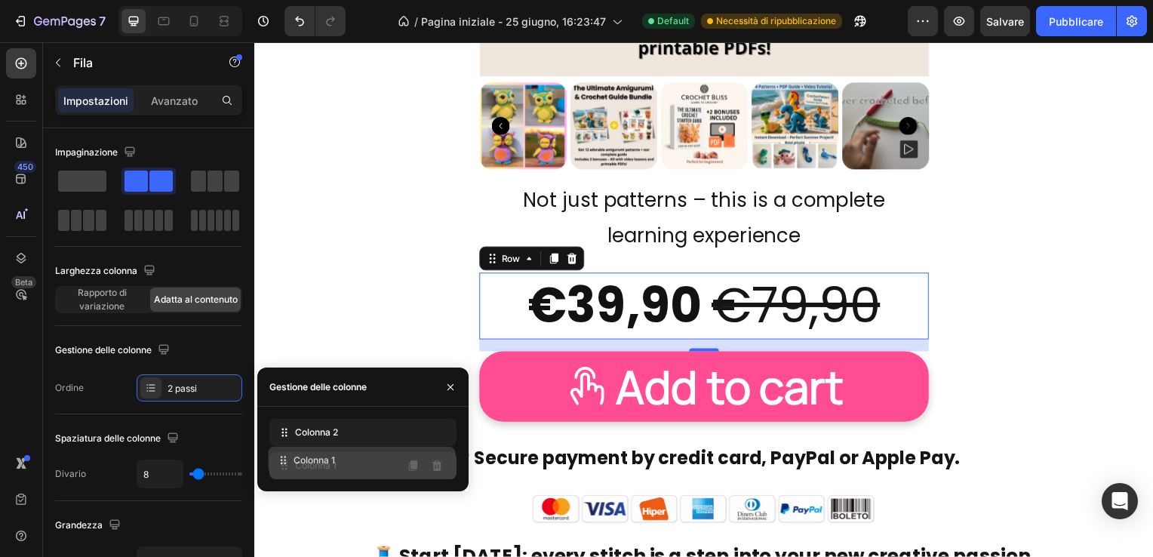
drag, startPoint x: 368, startPoint y: 438, endPoint x: 367, endPoint y: 466, distance: 28.7
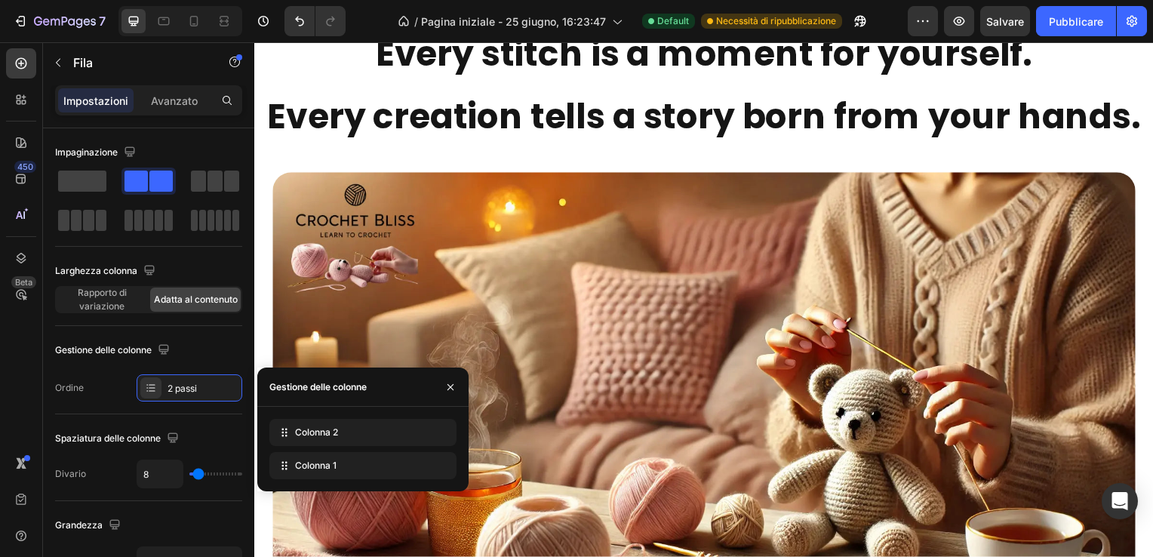
scroll to position [0, 0]
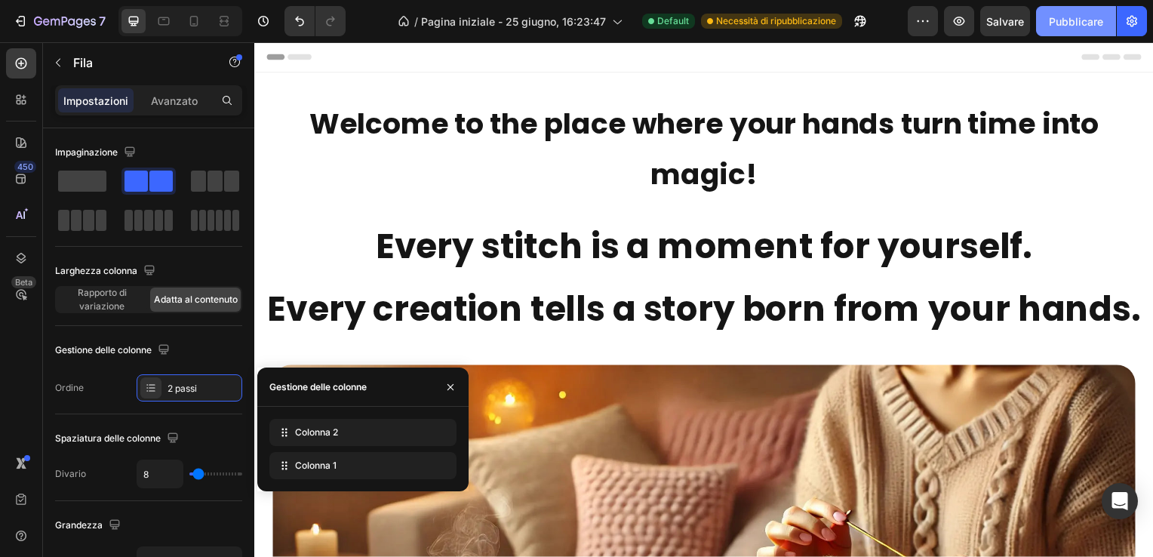
click at [1081, 21] on font "Pubblicare" at bounding box center [1076, 22] width 54 height 16
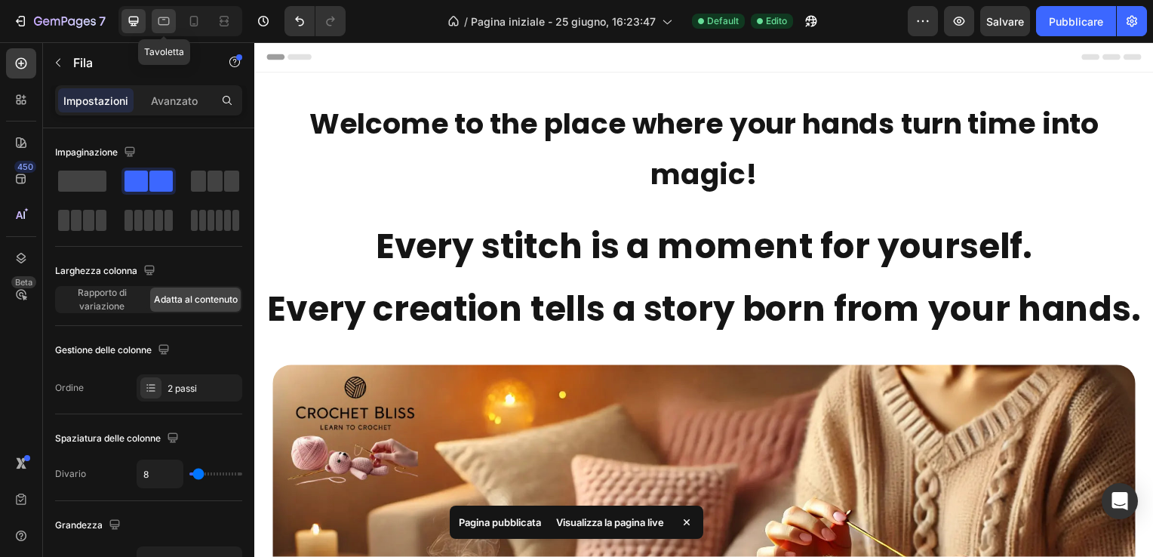
click at [165, 18] on icon at bounding box center [163, 21] width 15 height 15
type input "100%"
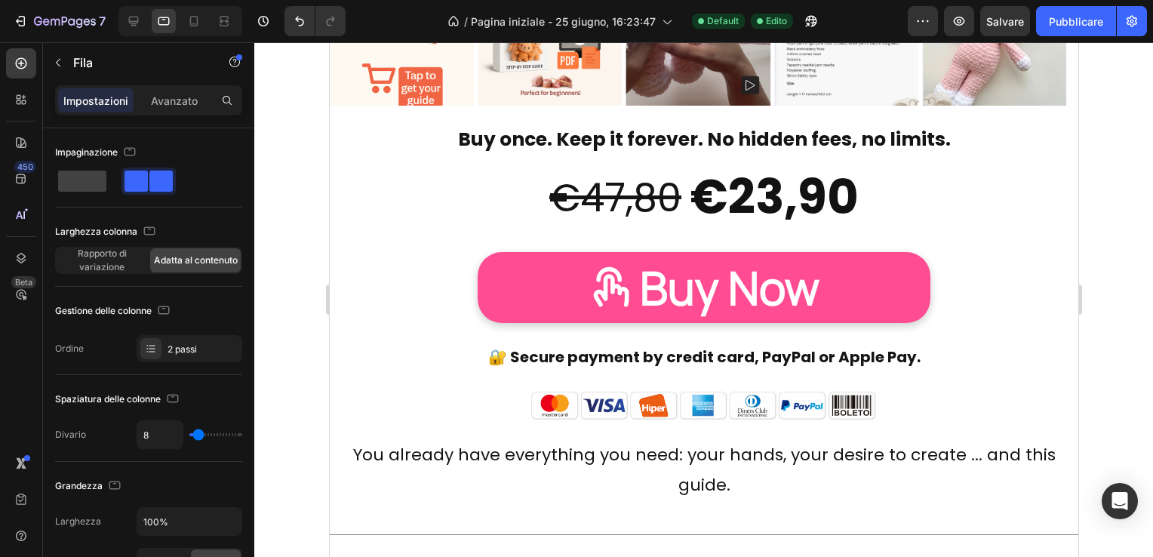
scroll to position [8907, 0]
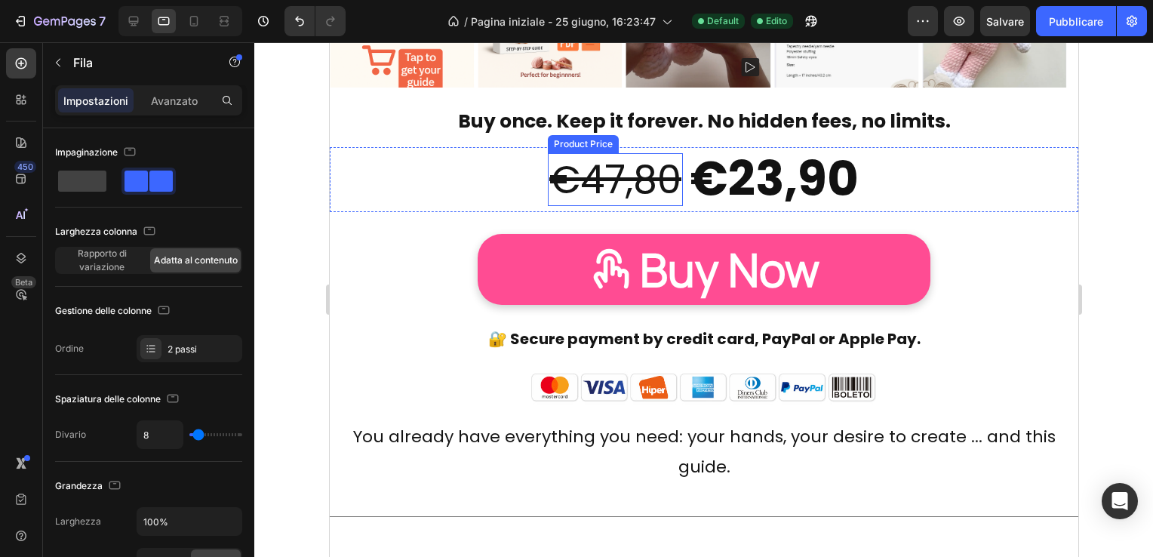
click at [605, 191] on div "€47,80" at bounding box center [614, 179] width 135 height 53
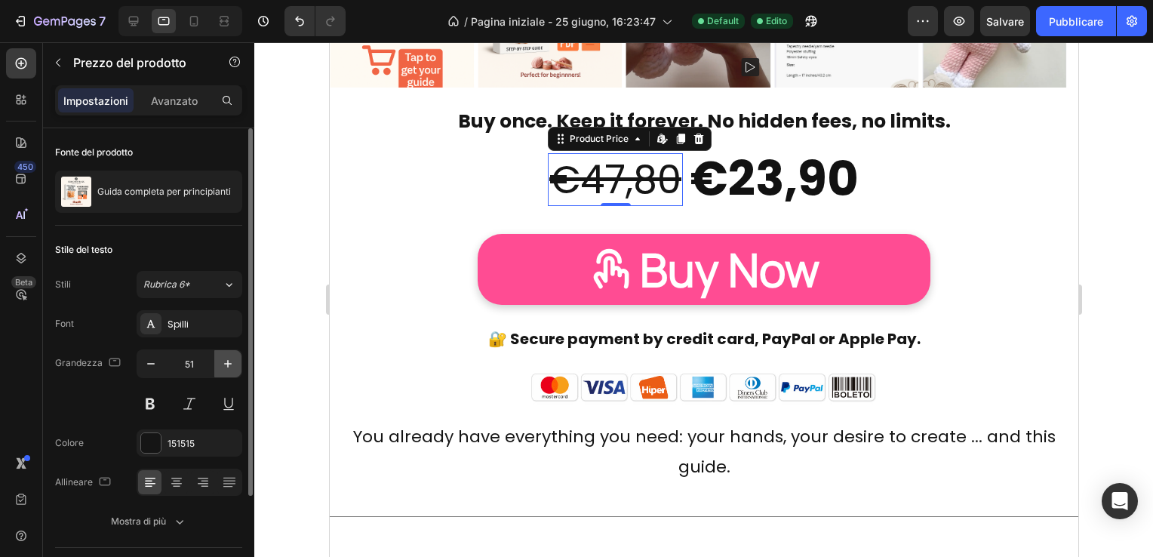
click at [229, 365] on icon "button" at bounding box center [227, 363] width 15 height 15
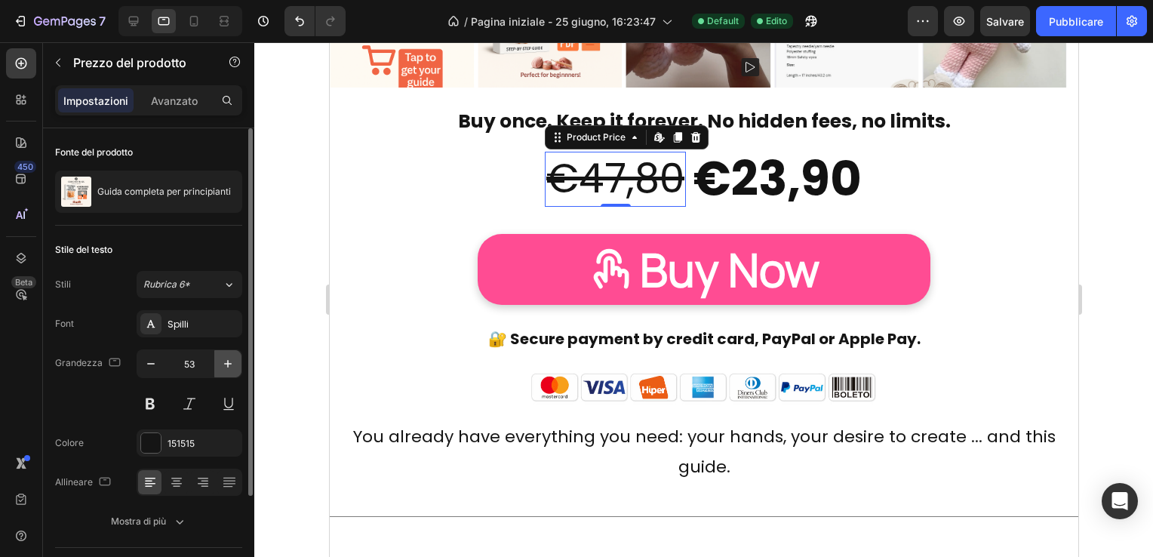
click at [229, 365] on icon "button" at bounding box center [227, 363] width 15 height 15
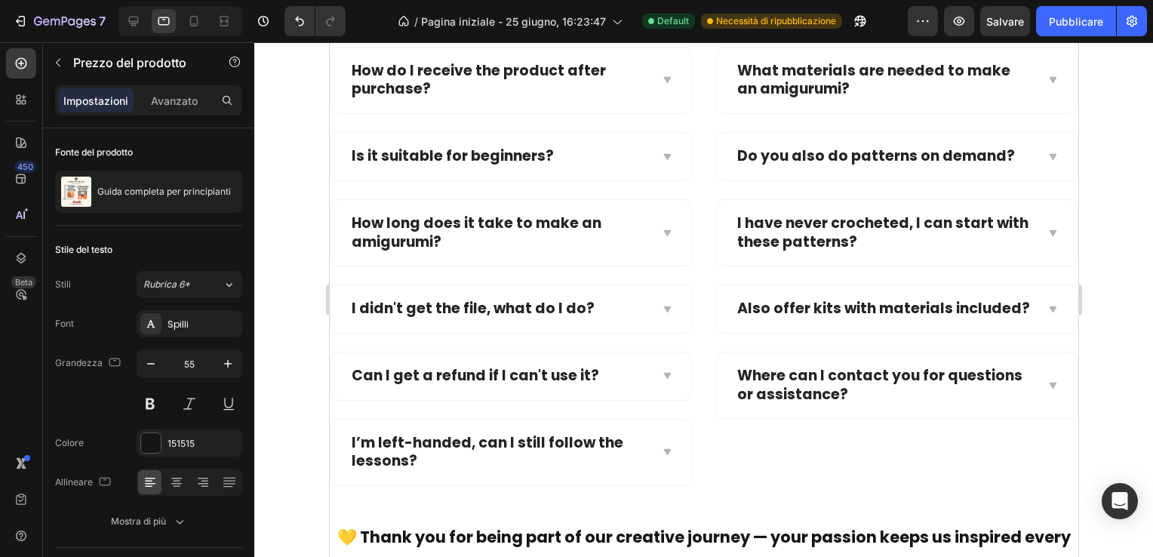
scroll to position [13471, 0]
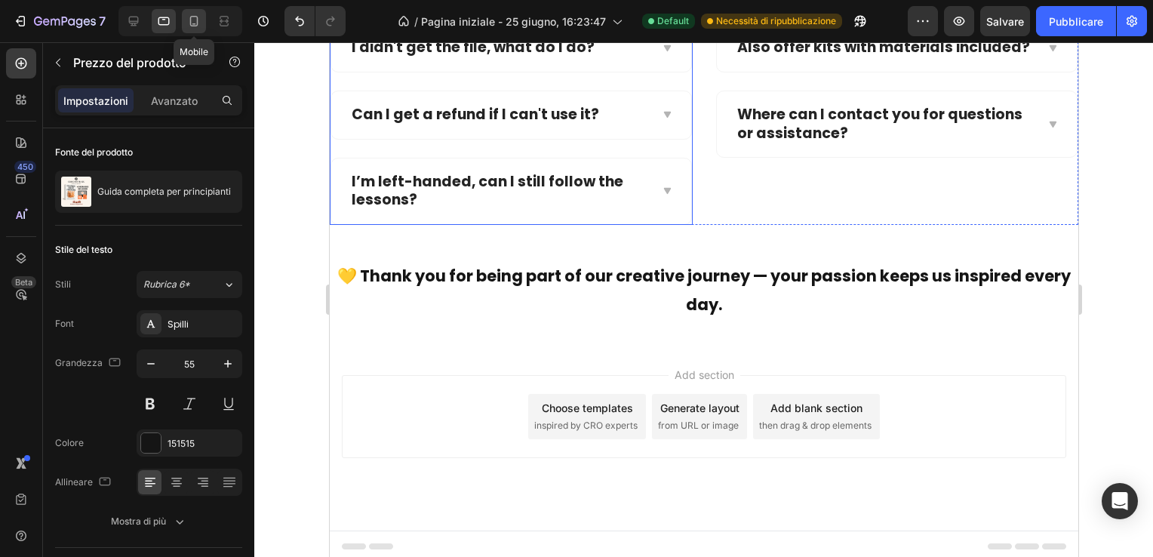
click at [192, 17] on icon at bounding box center [193, 21] width 15 height 15
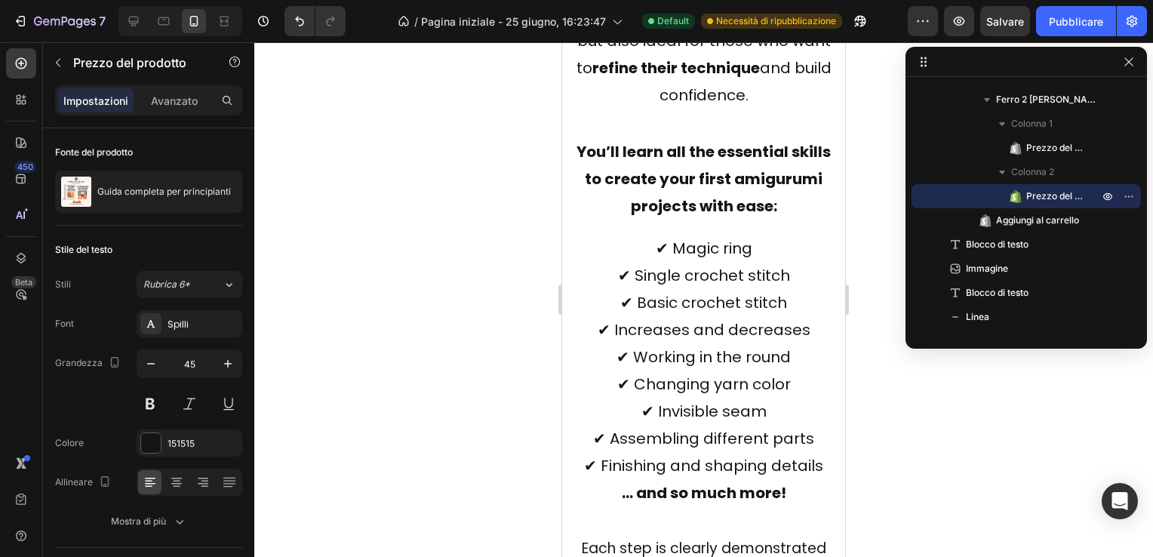
scroll to position [6591, 0]
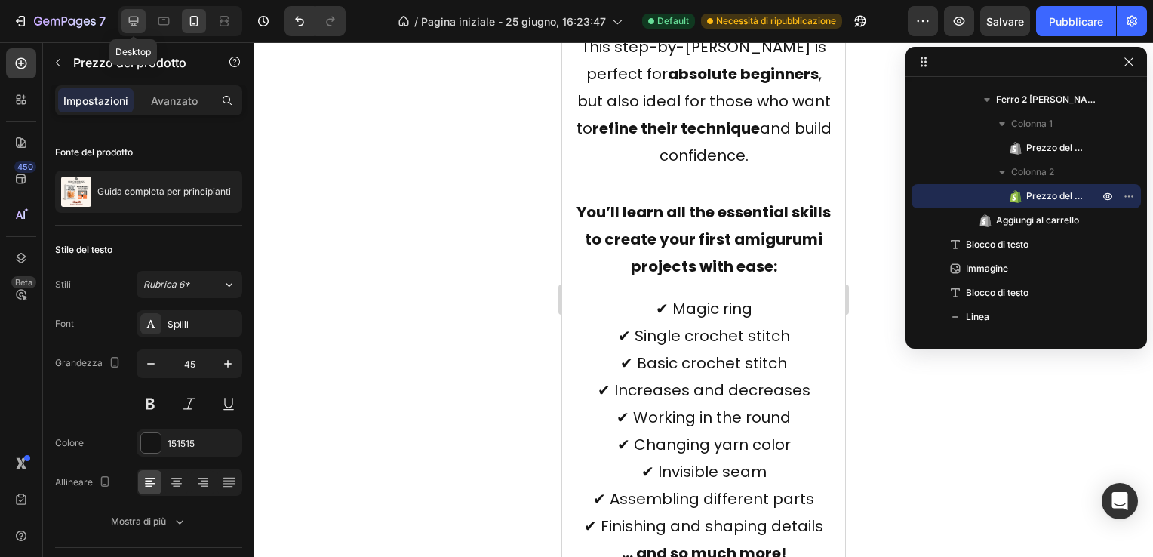
click at [128, 17] on icon at bounding box center [133, 21] width 15 height 15
type input "65"
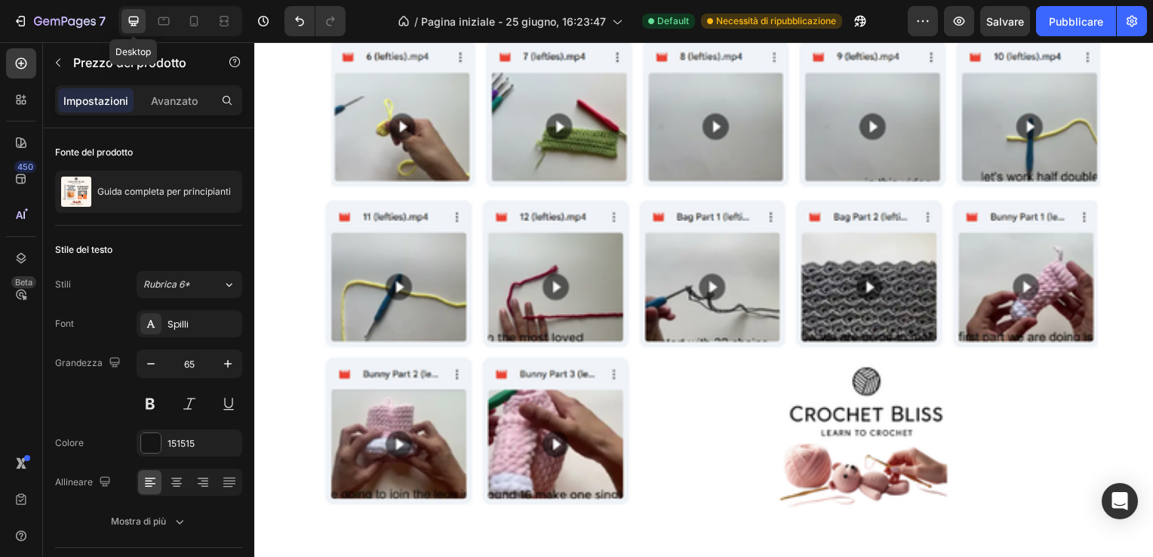
scroll to position [7119, 0]
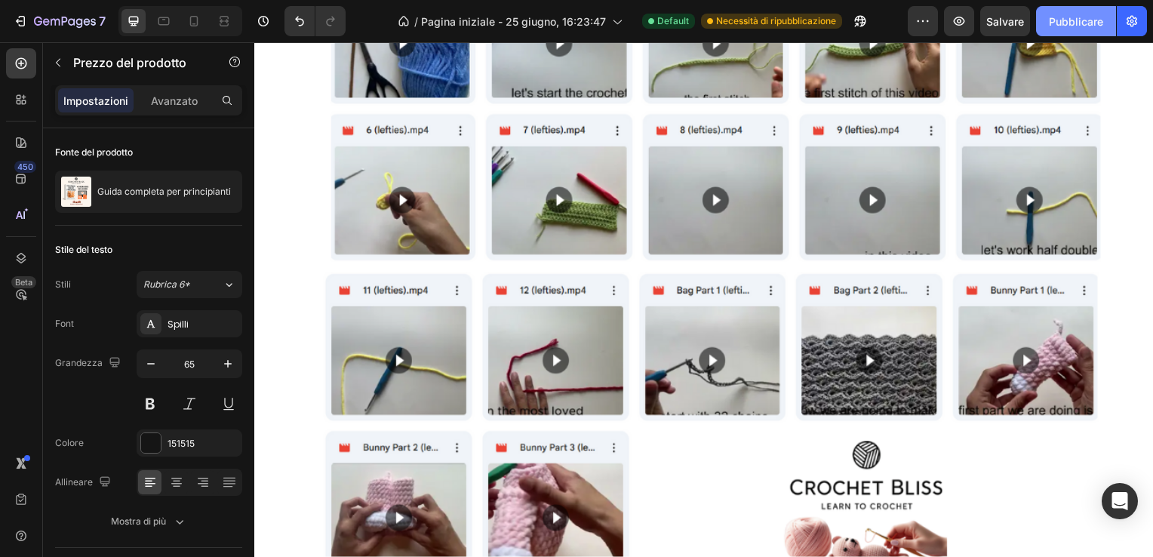
click at [1084, 14] on font "Pubblicare" at bounding box center [1076, 22] width 54 height 16
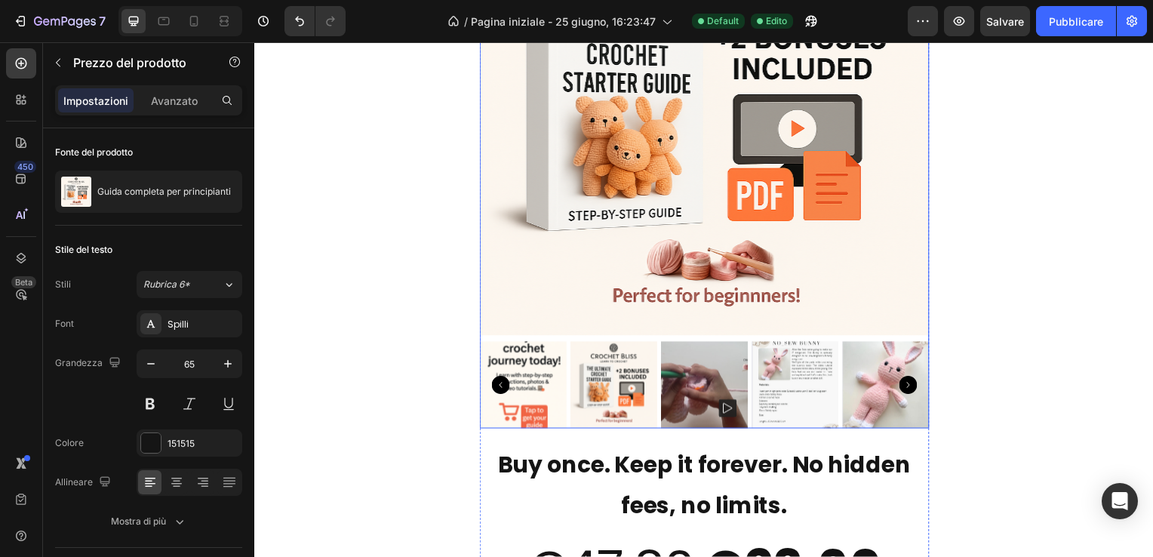
scroll to position [10289, 0]
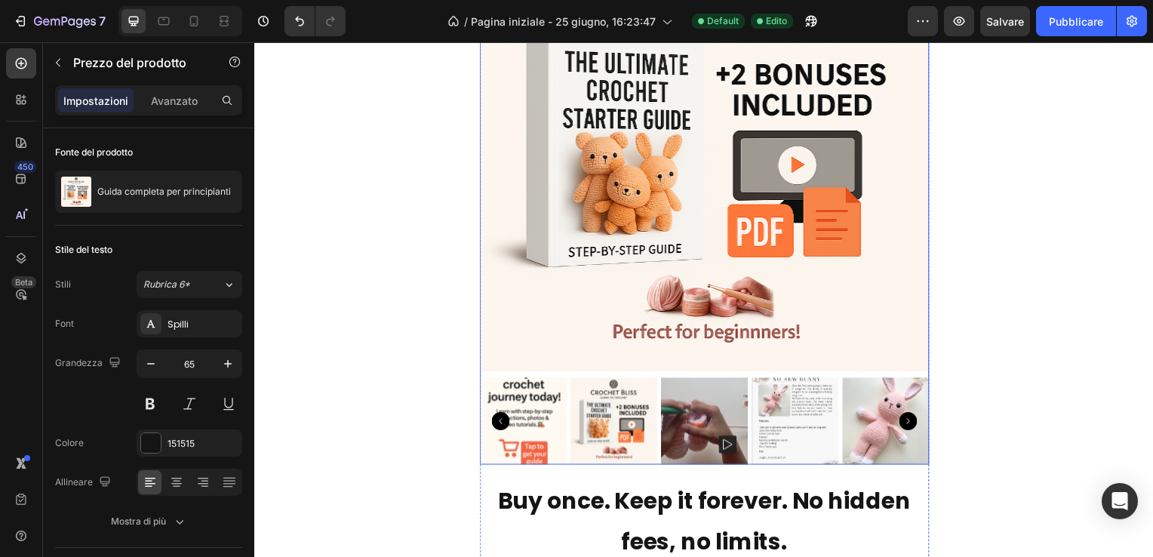
click at [904, 420] on icon "Carousel Next Arrow" at bounding box center [913, 424] width 18 height 18
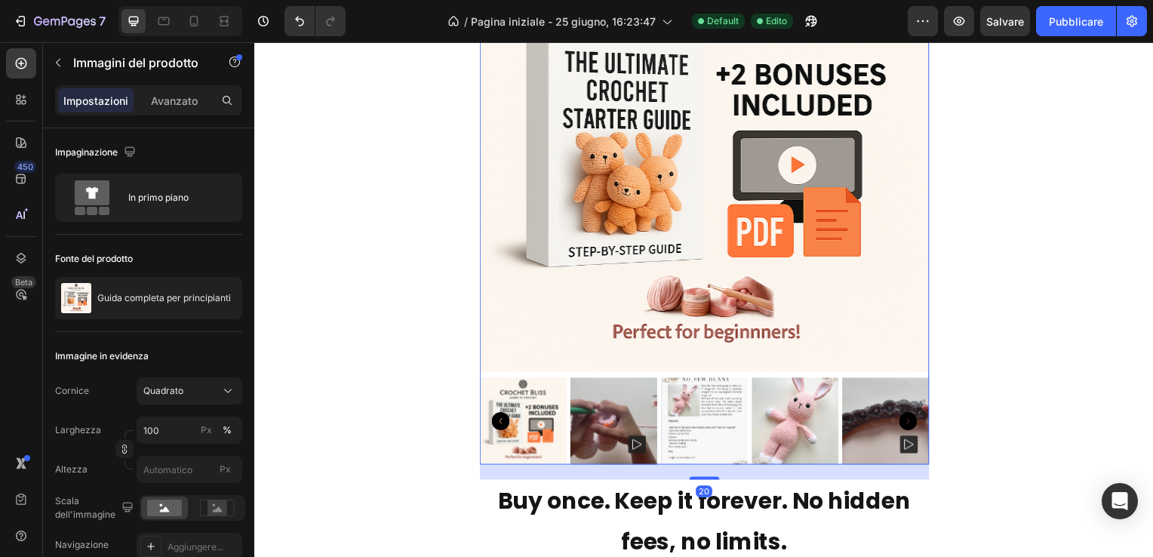
click at [908, 423] on icon "Carousel Next Arrow" at bounding box center [913, 424] width 18 height 18
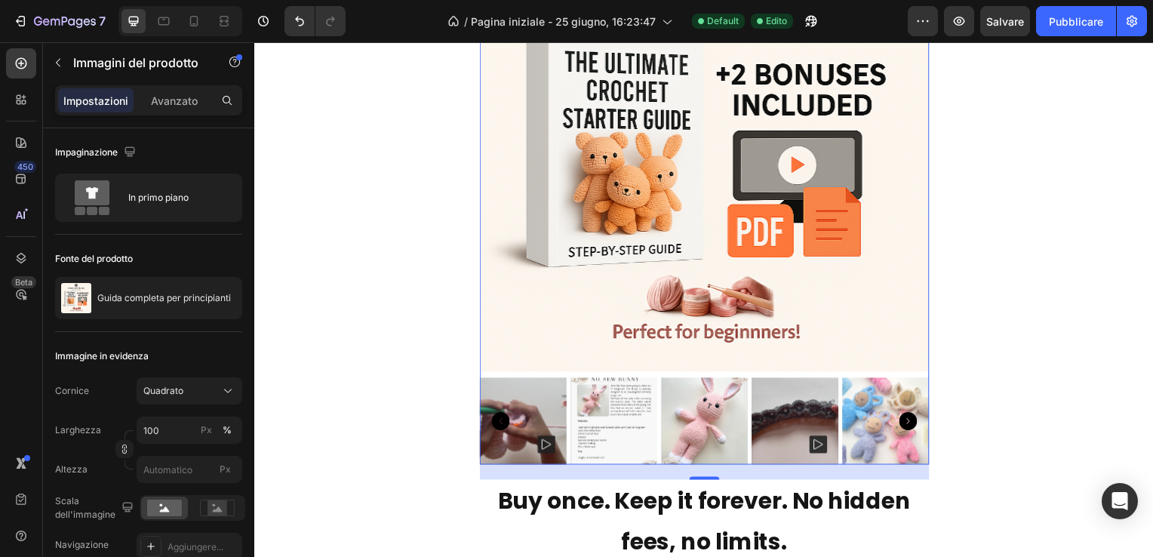
click at [908, 423] on icon "Carousel Next Arrow" at bounding box center [913, 424] width 18 height 18
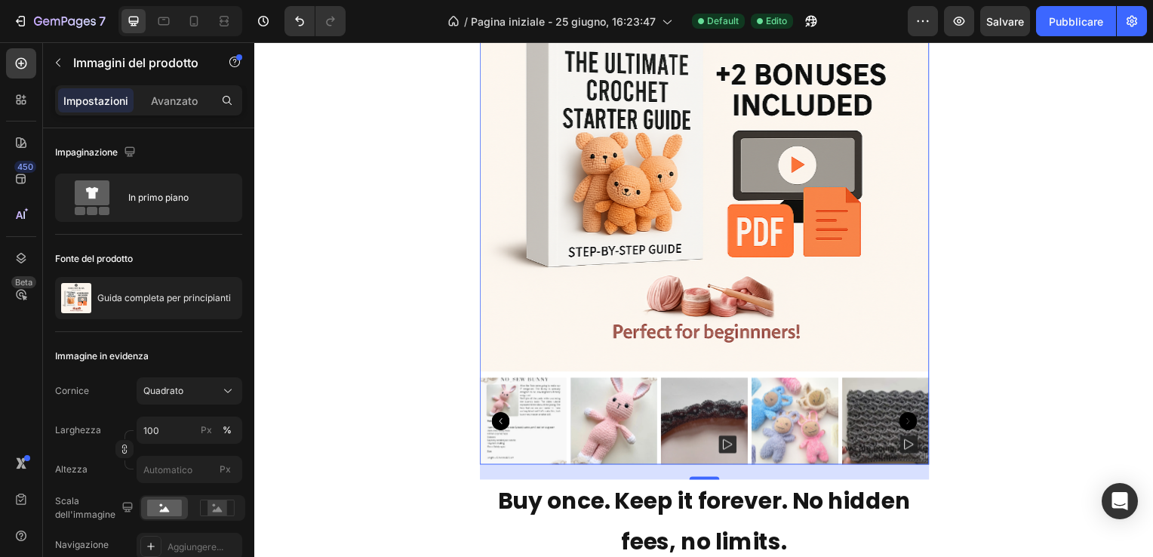
click at [908, 423] on icon "Carousel Next Arrow" at bounding box center [913, 424] width 18 height 18
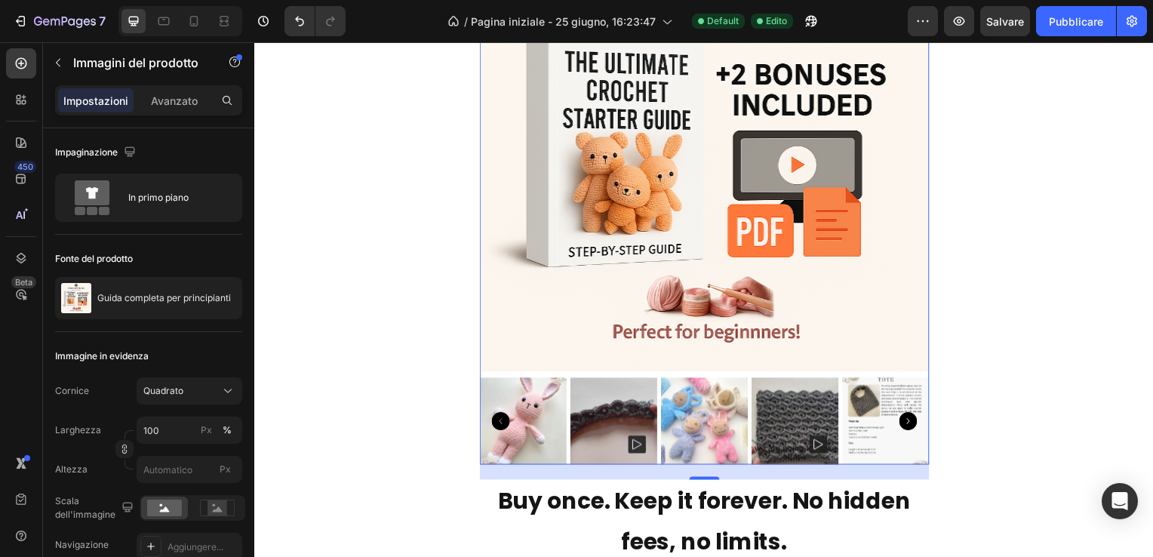
click at [908, 423] on icon "Carousel Next Arrow" at bounding box center [913, 424] width 18 height 18
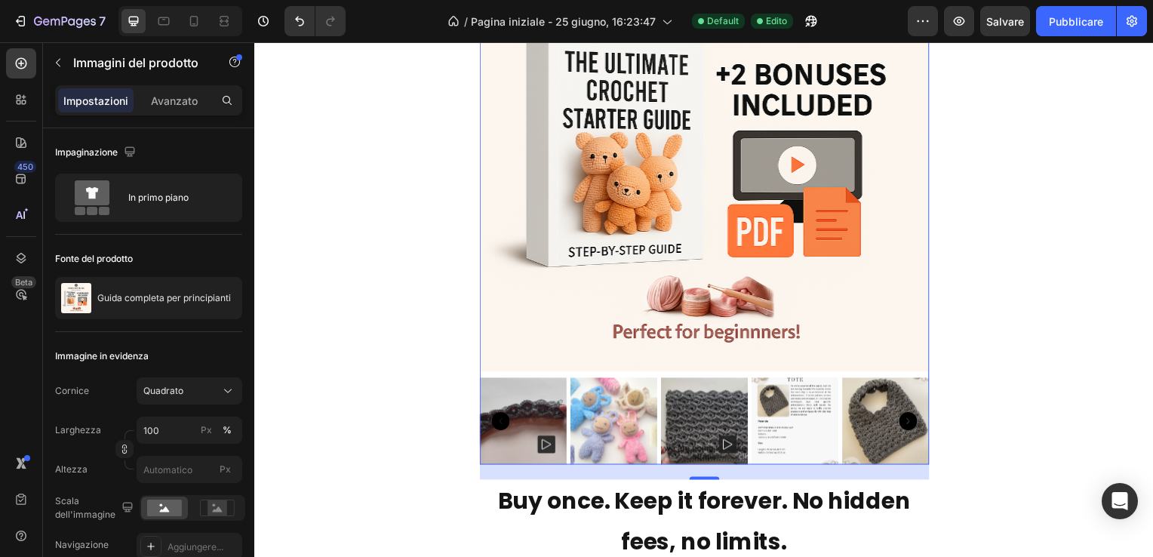
click at [908, 423] on icon "Carousel Next Arrow" at bounding box center [913, 424] width 18 height 18
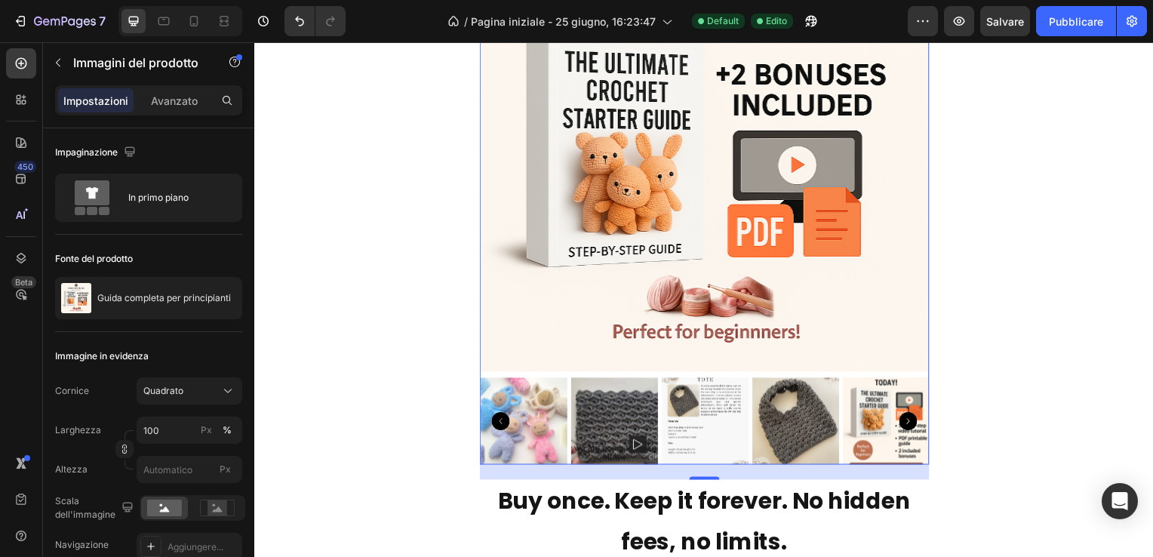
click at [908, 423] on icon "Carousel Next Arrow" at bounding box center [913, 424] width 18 height 18
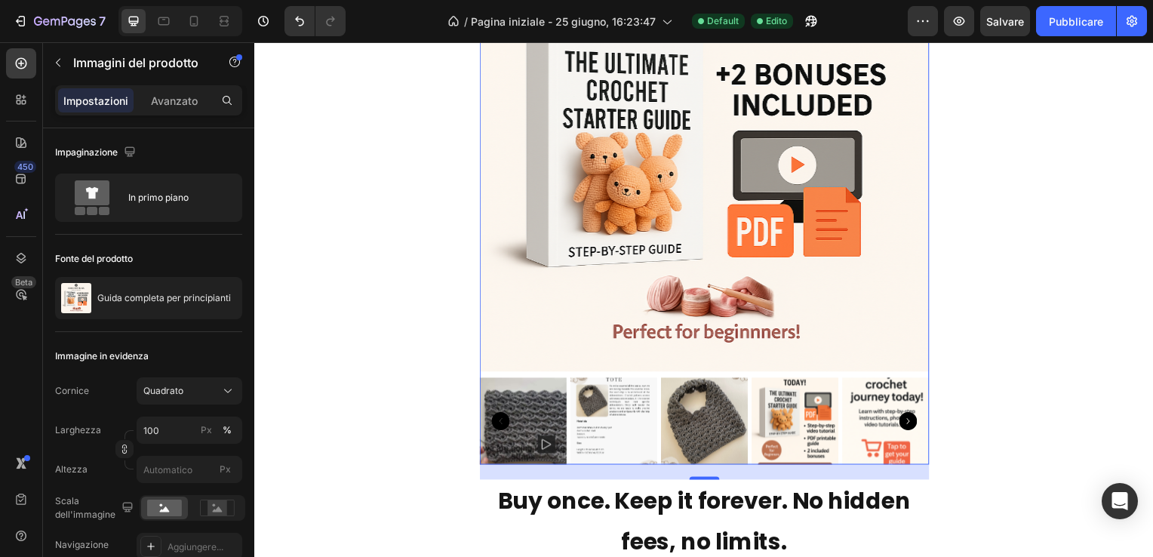
click at [908, 423] on icon "Carousel Next Arrow" at bounding box center [913, 424] width 18 height 18
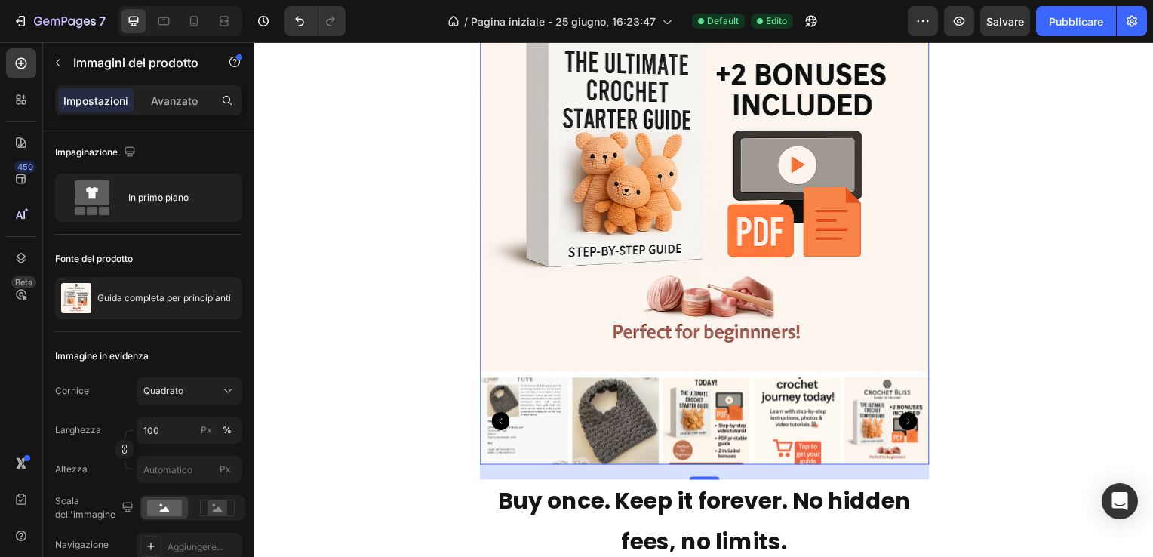
click at [908, 423] on icon "Carousel Next Arrow" at bounding box center [913, 424] width 18 height 18
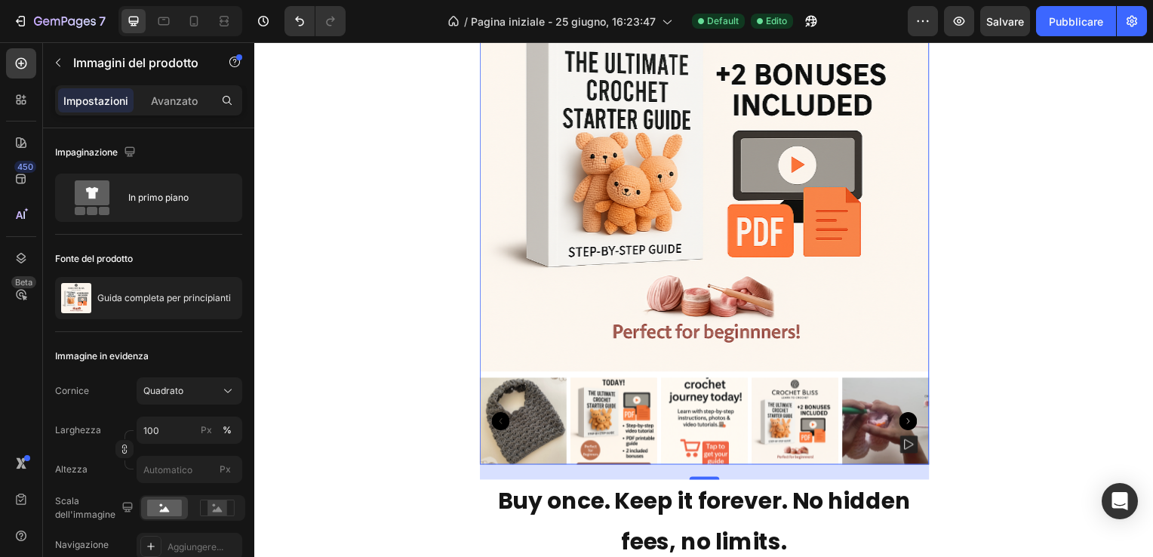
click at [908, 423] on icon "Carousel Next Arrow" at bounding box center [913, 424] width 18 height 18
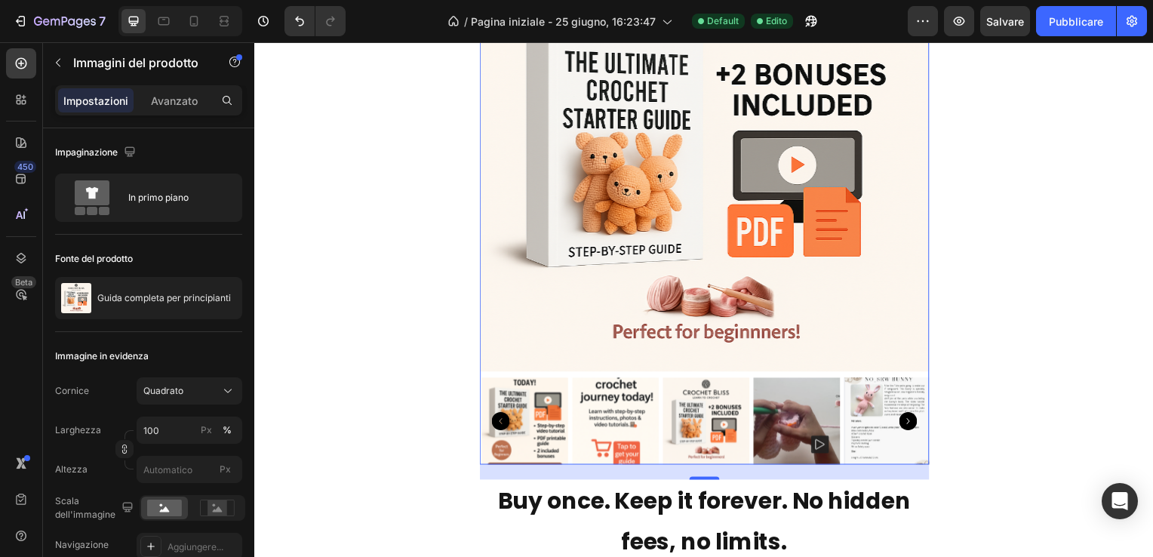
click at [908, 423] on icon "Carousel Next Arrow" at bounding box center [913, 424] width 18 height 18
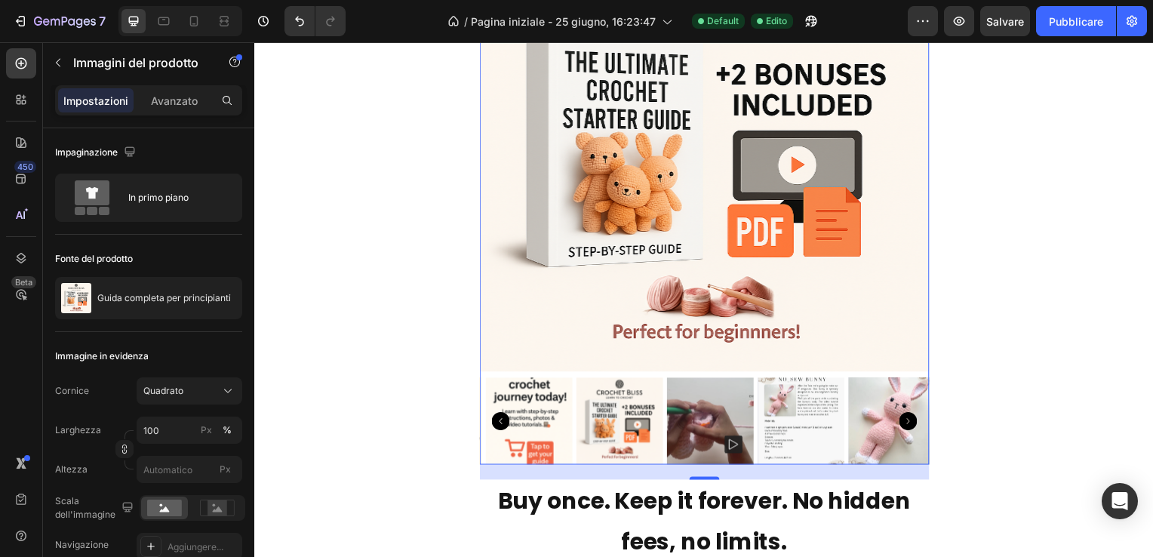
click at [908, 423] on icon "Carousel Next Arrow" at bounding box center [913, 424] width 18 height 18
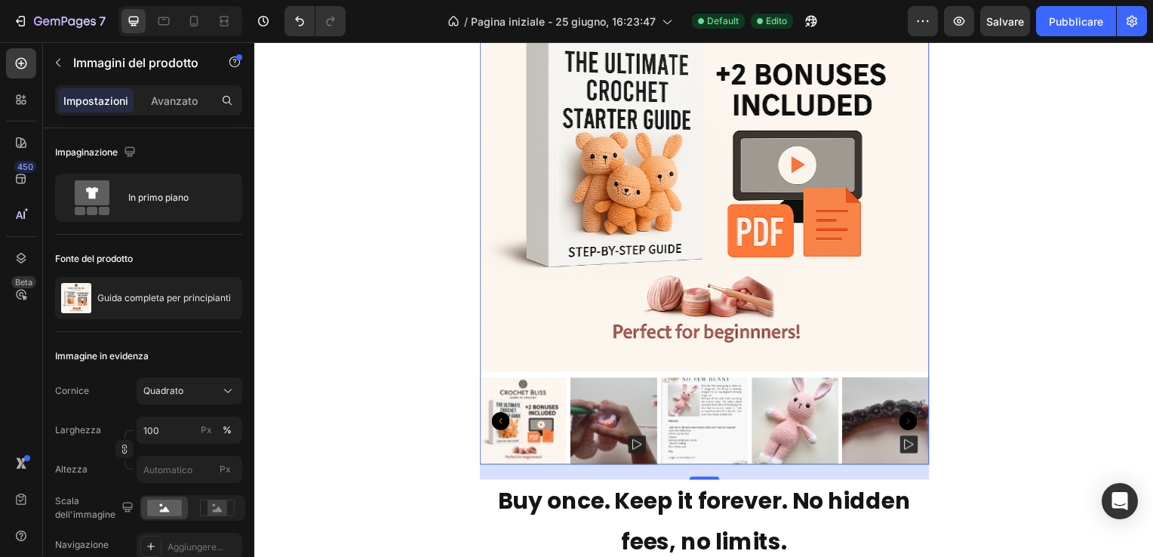
click at [908, 423] on icon "Carousel Next Arrow" at bounding box center [913, 424] width 18 height 18
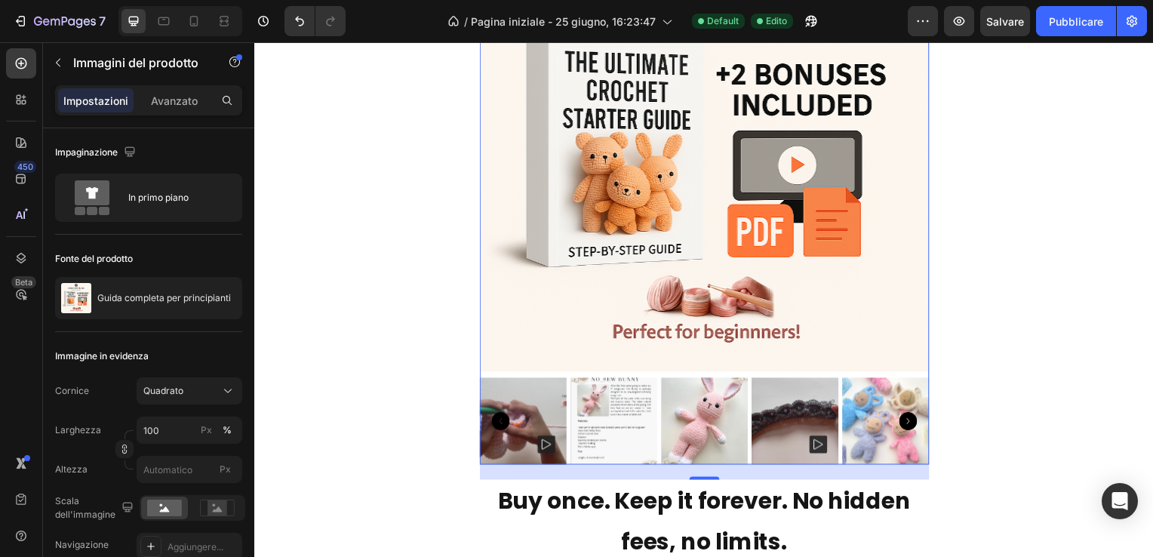
click at [908, 423] on icon "Carousel Next Arrow" at bounding box center [913, 424] width 18 height 18
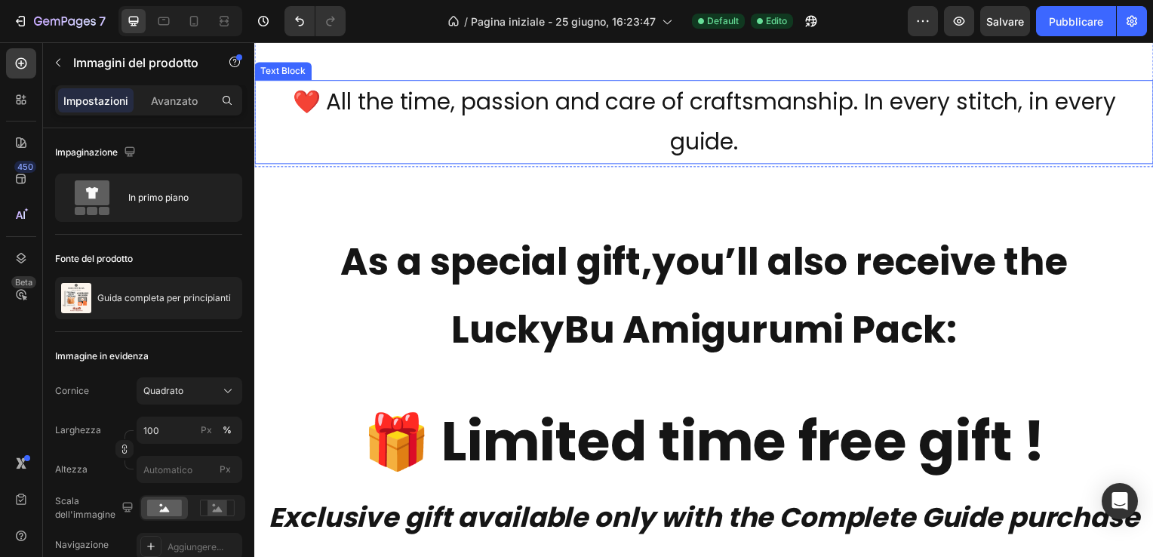
scroll to position [7647, 0]
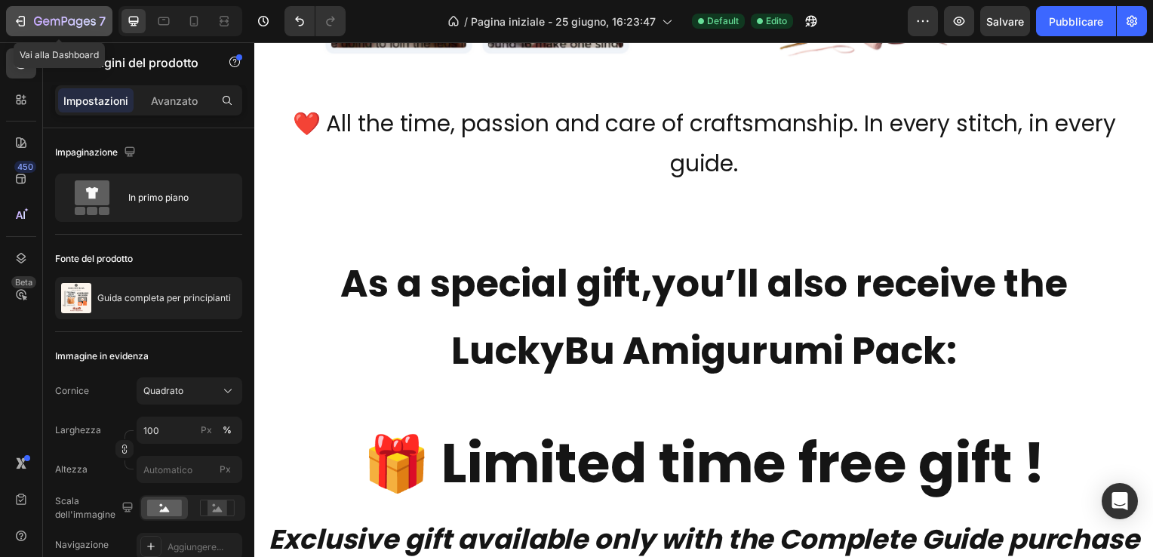
click at [24, 17] on icon "button" at bounding box center [20, 21] width 15 height 15
